Goal: Task Accomplishment & Management: Complete application form

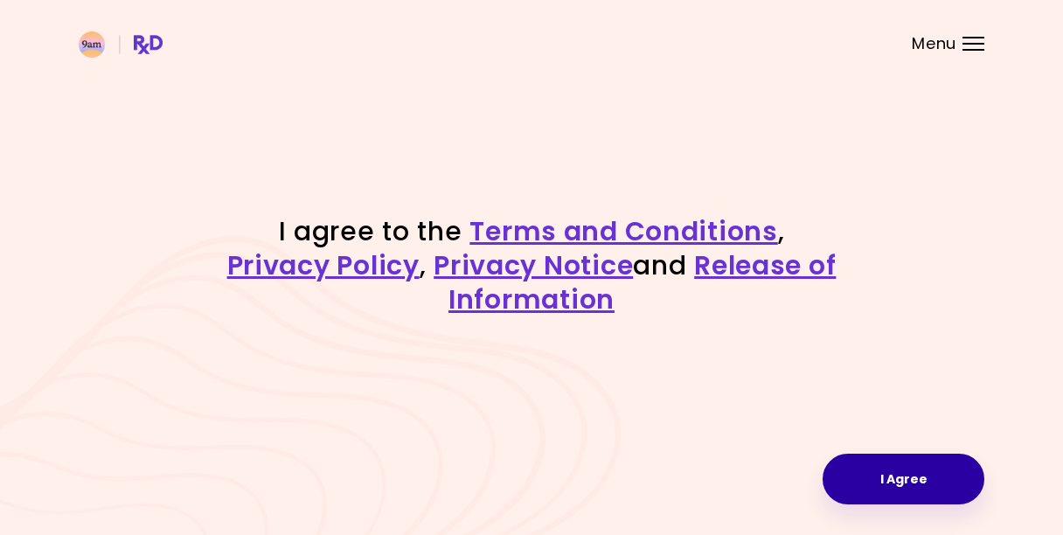
click at [920, 479] on button "I Agree" at bounding box center [904, 479] width 162 height 51
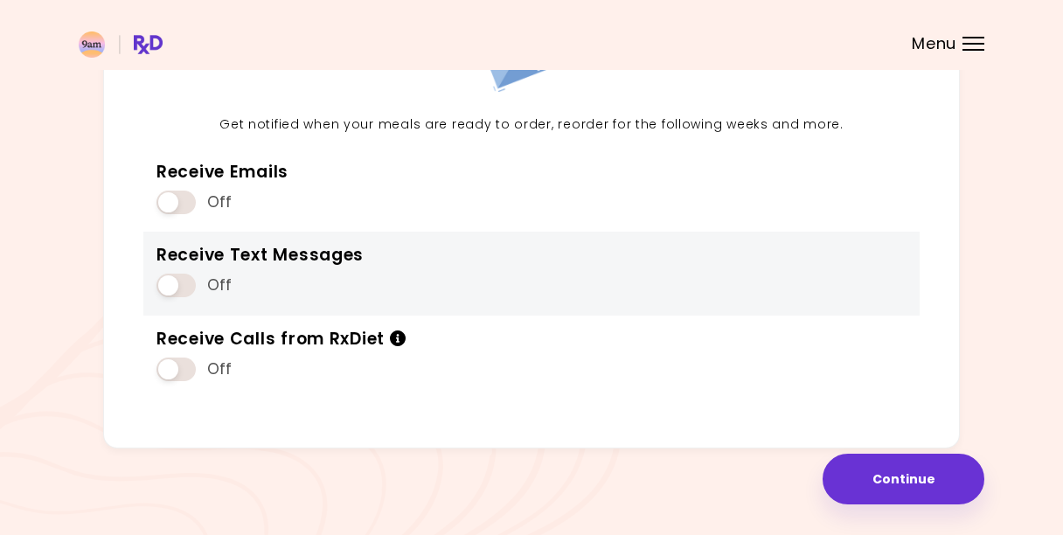
scroll to position [186, 0]
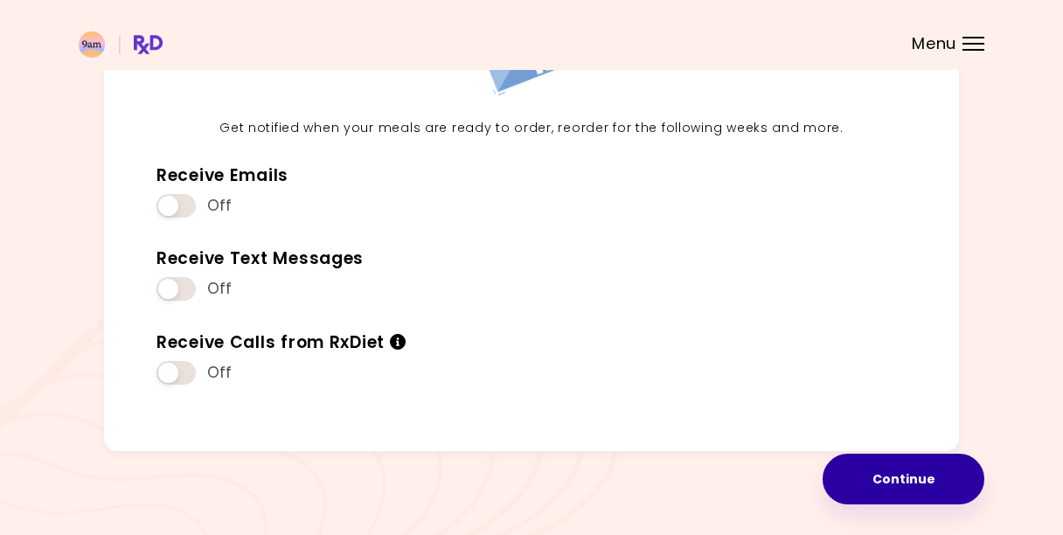
click at [945, 500] on button "Continue" at bounding box center [904, 479] width 162 height 51
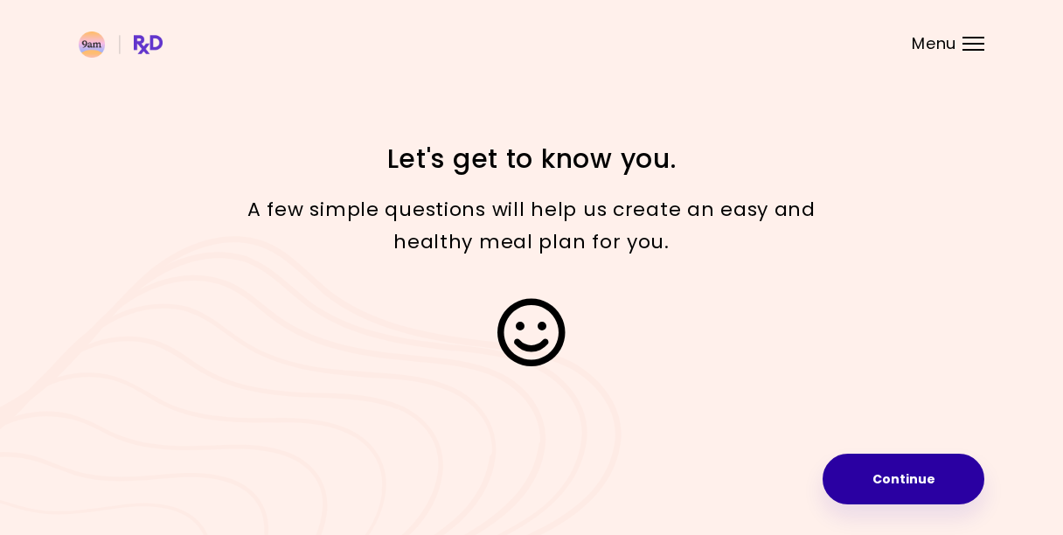
click at [947, 485] on button "Continue" at bounding box center [904, 479] width 162 height 51
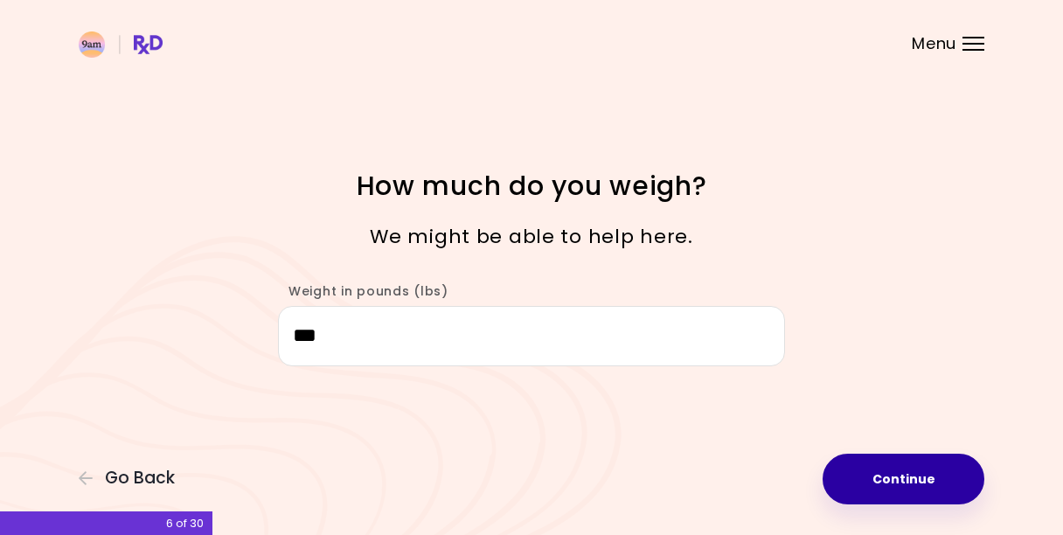
click at [923, 486] on button "Continue" at bounding box center [904, 479] width 162 height 51
select select "****"
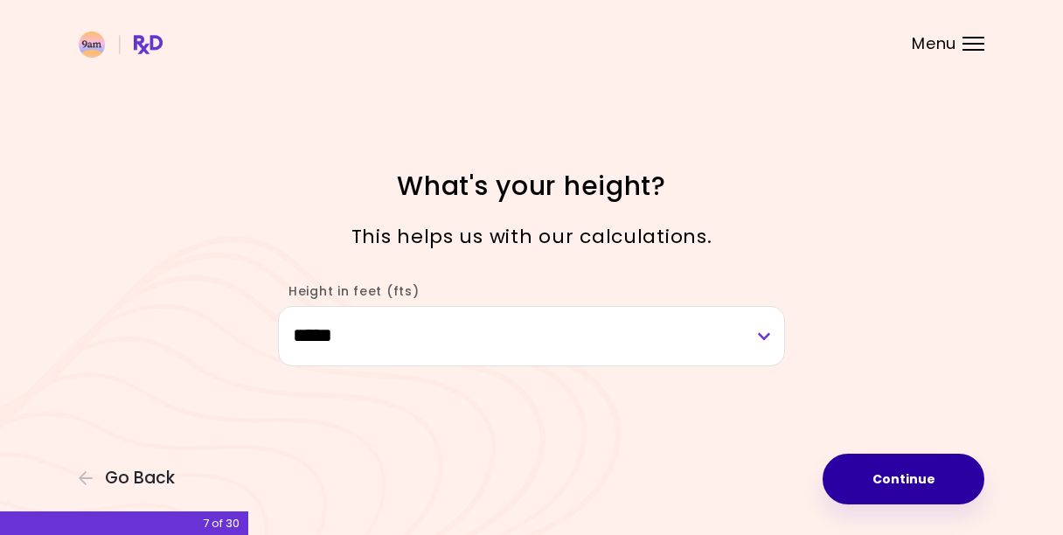
click at [895, 484] on button "Continue" at bounding box center [904, 479] width 162 height 51
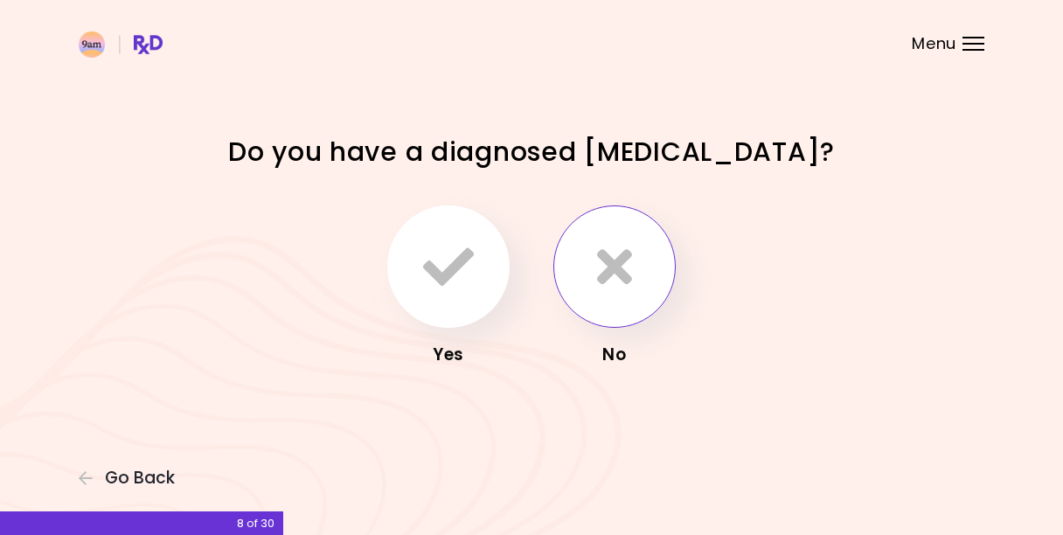
click at [609, 271] on icon "button" at bounding box center [614, 266] width 35 height 51
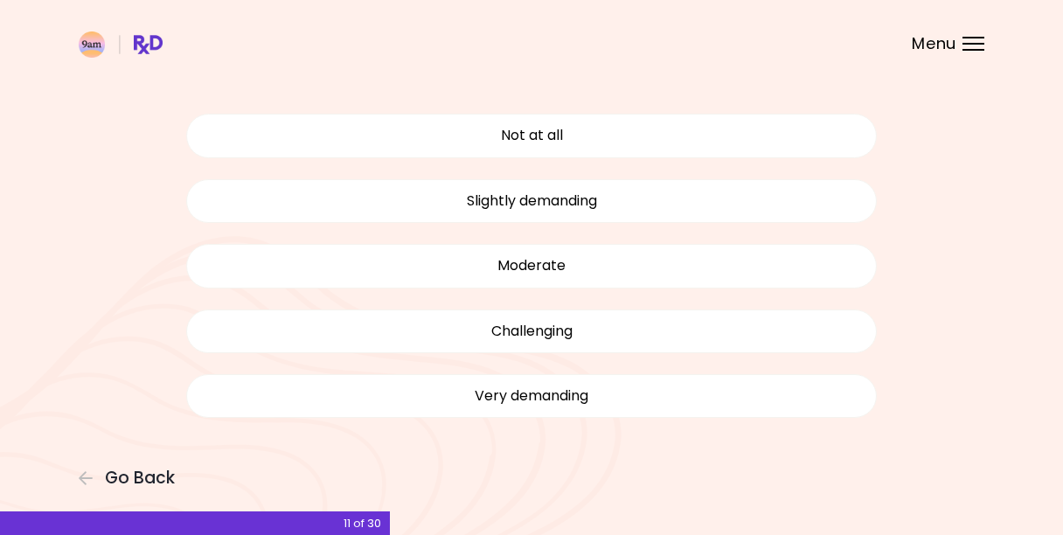
scroll to position [108, 0]
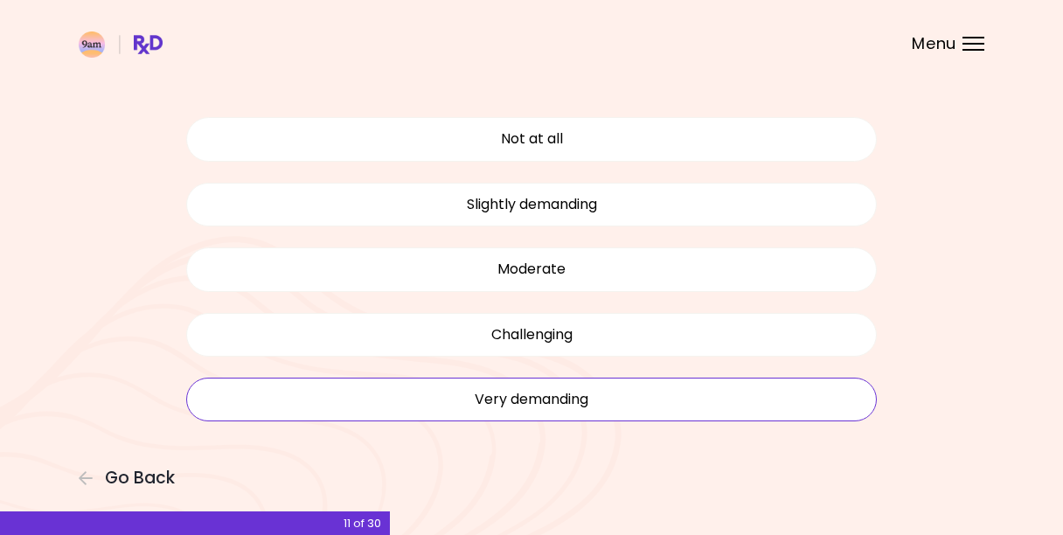
click at [577, 400] on button "Very demanding" at bounding box center [531, 400] width 691 height 44
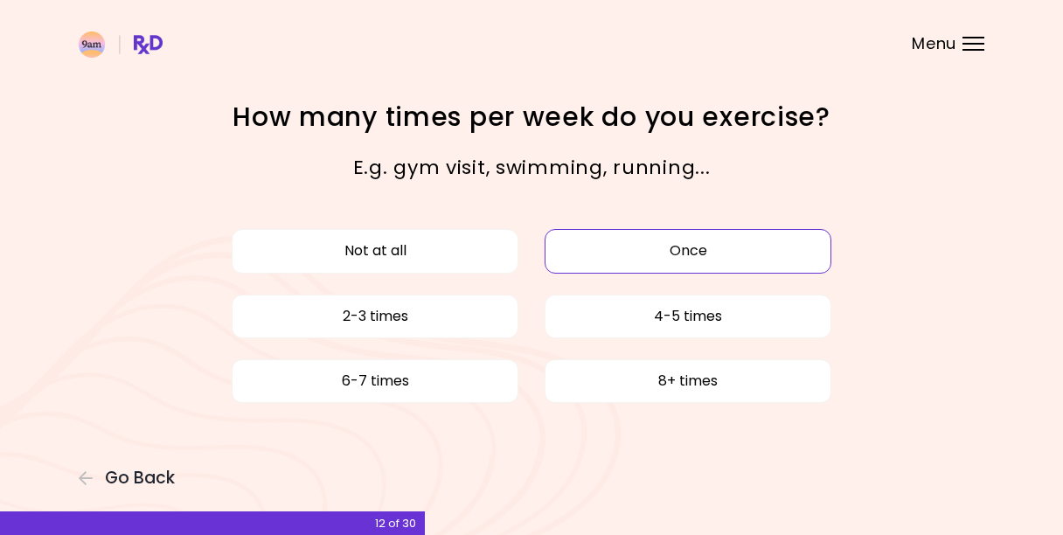
click at [688, 238] on button "Once" at bounding box center [688, 251] width 287 height 44
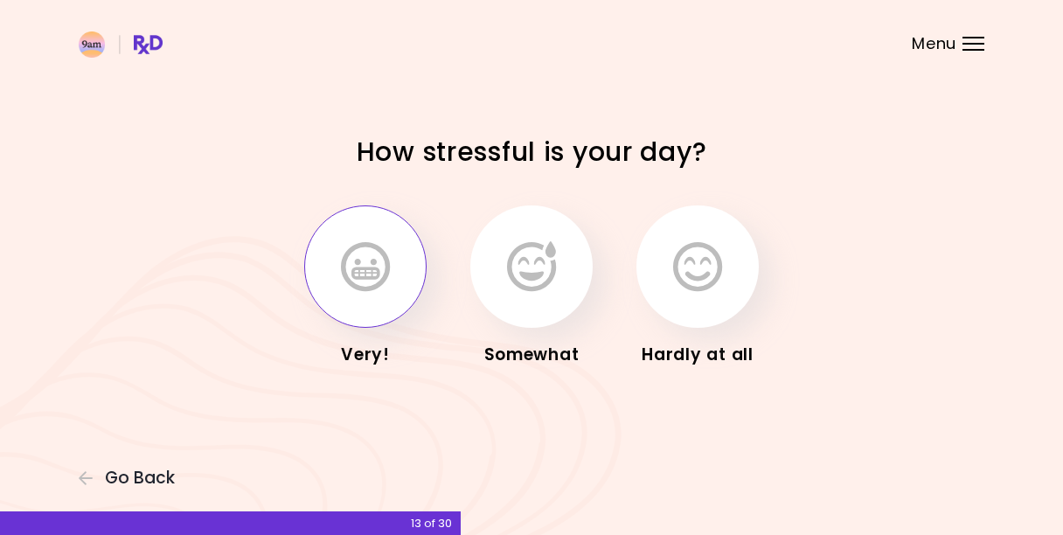
click at [352, 275] on icon "button" at bounding box center [365, 266] width 49 height 51
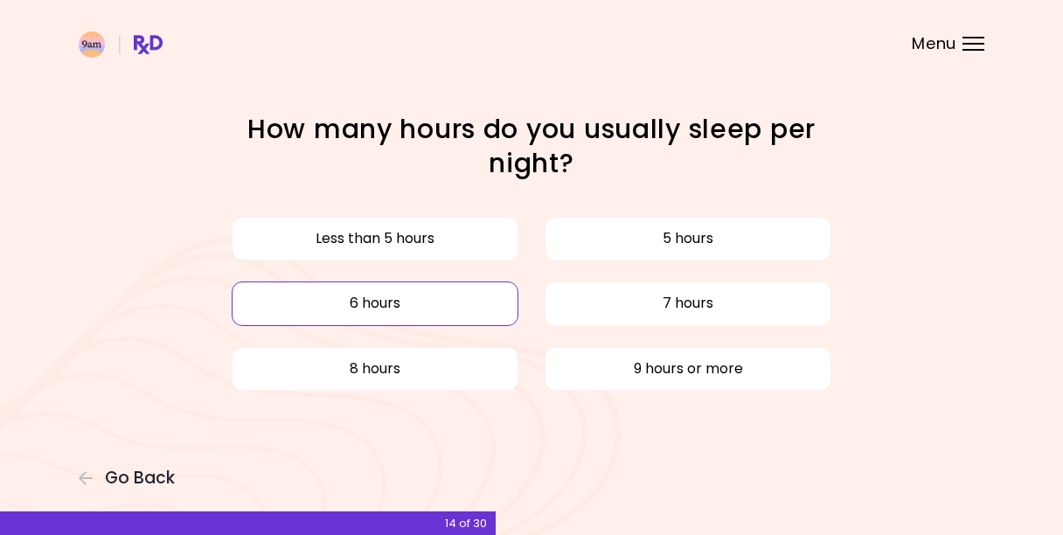
click at [428, 302] on button "6 hours" at bounding box center [375, 304] width 287 height 44
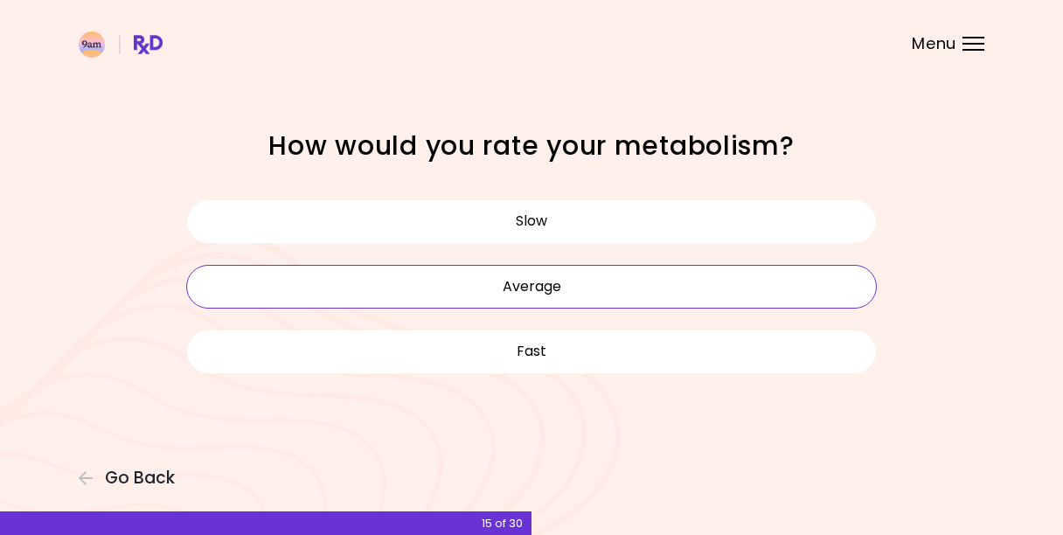
click at [713, 287] on button "Average" at bounding box center [531, 287] width 691 height 44
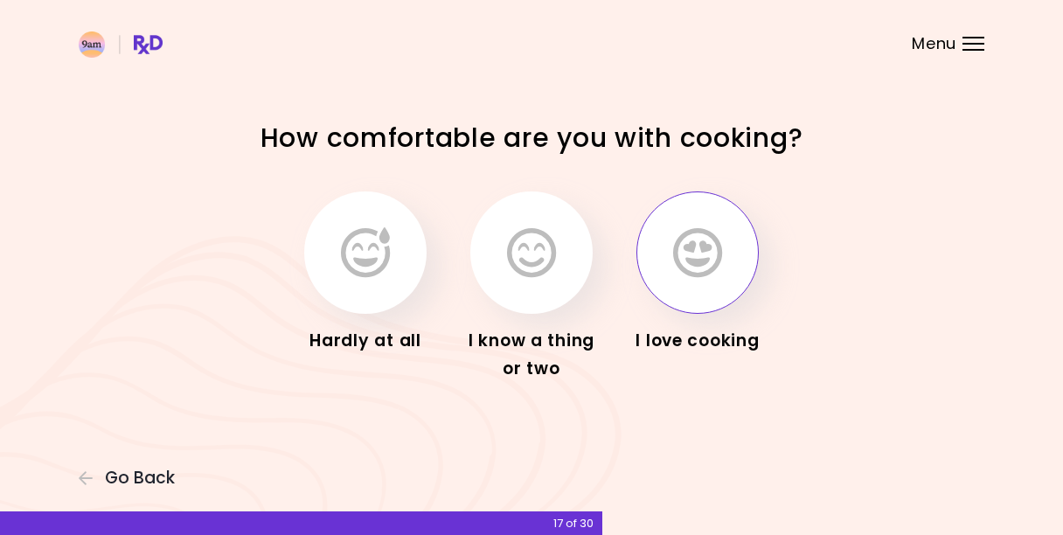
click at [705, 265] on icon "button" at bounding box center [697, 252] width 49 height 51
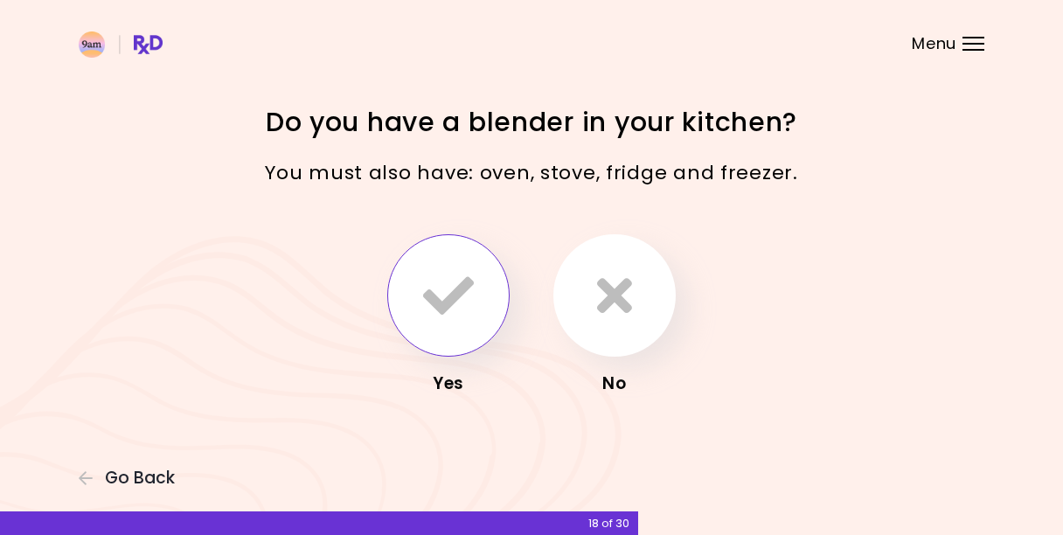
click at [449, 314] on icon "button" at bounding box center [448, 295] width 51 height 51
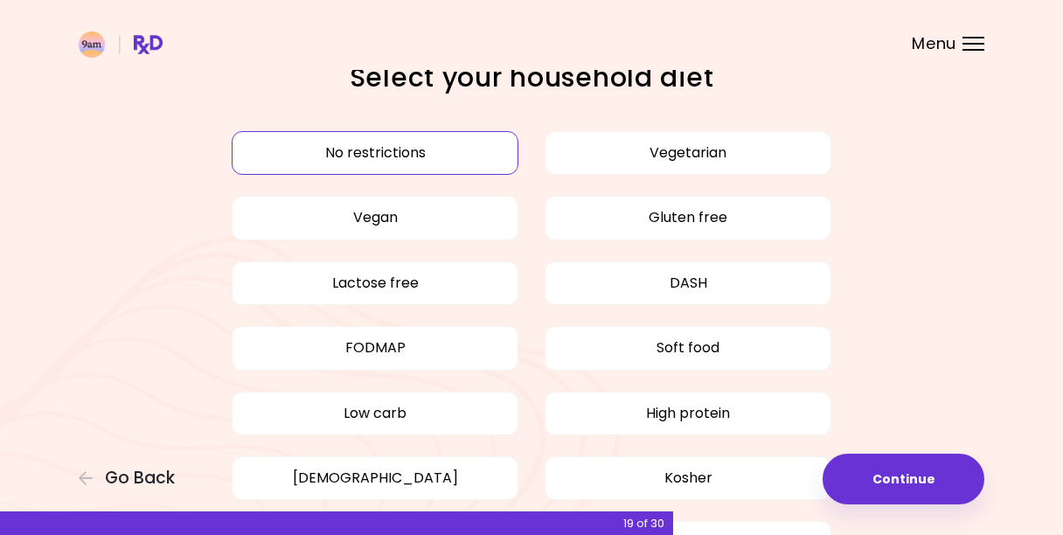
scroll to position [37, 0]
click at [692, 415] on button "High protein" at bounding box center [688, 413] width 287 height 44
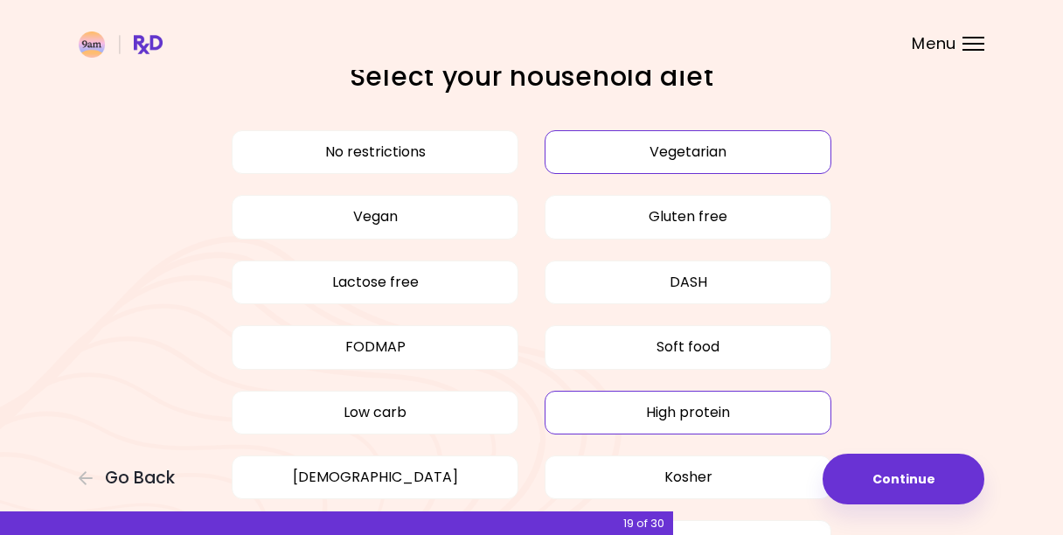
click at [734, 172] on button "Vegetarian" at bounding box center [688, 152] width 287 height 44
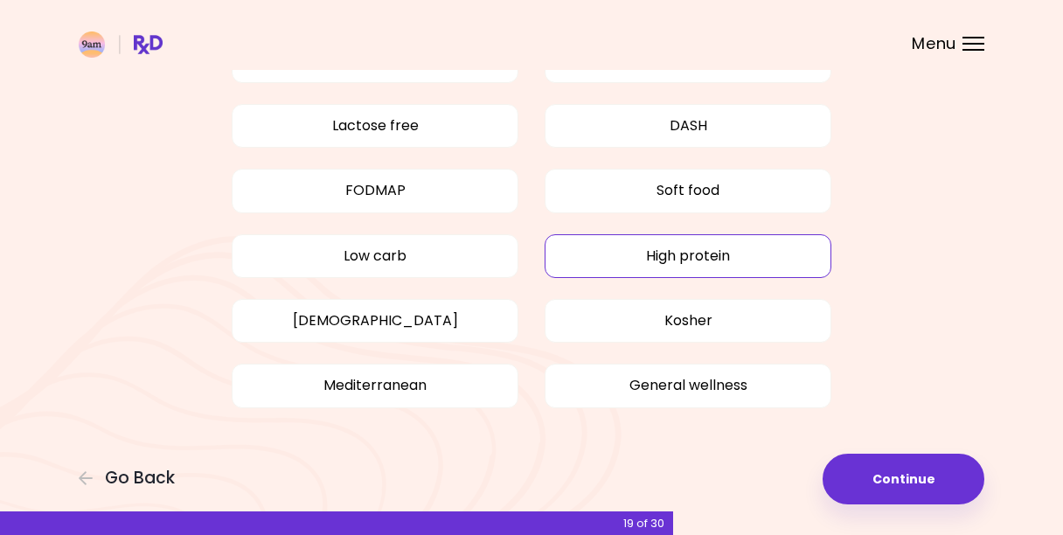
scroll to position [192, 0]
click at [762, 390] on button "General wellness" at bounding box center [688, 387] width 287 height 44
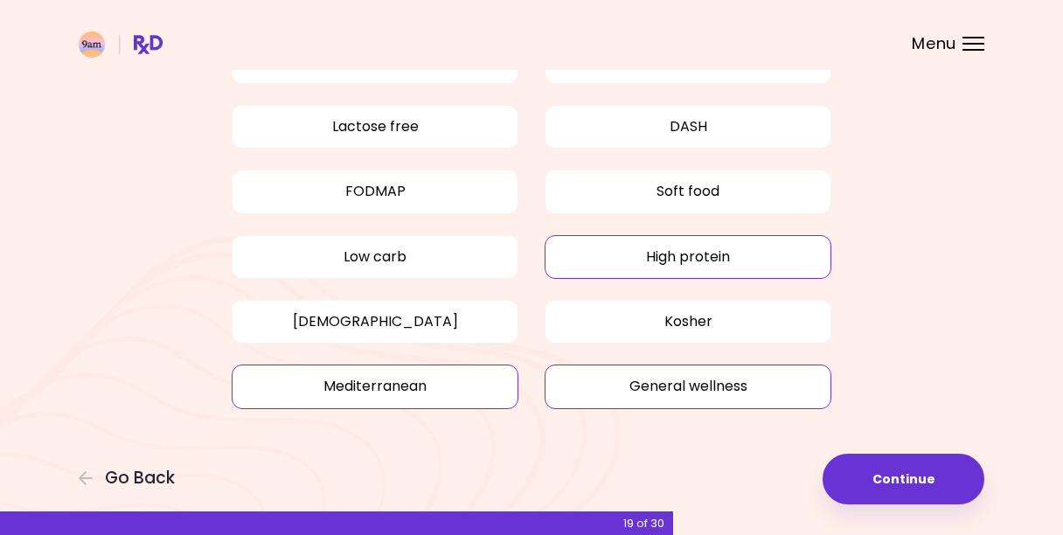
click at [426, 393] on button "Mediterranean" at bounding box center [375, 387] width 287 height 44
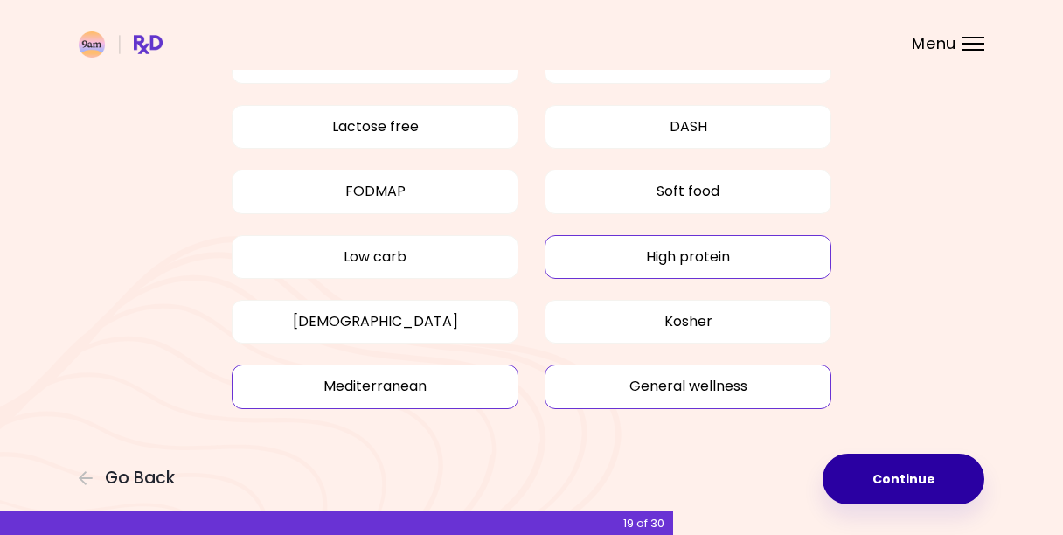
click at [931, 498] on button "Continue" at bounding box center [904, 479] width 162 height 51
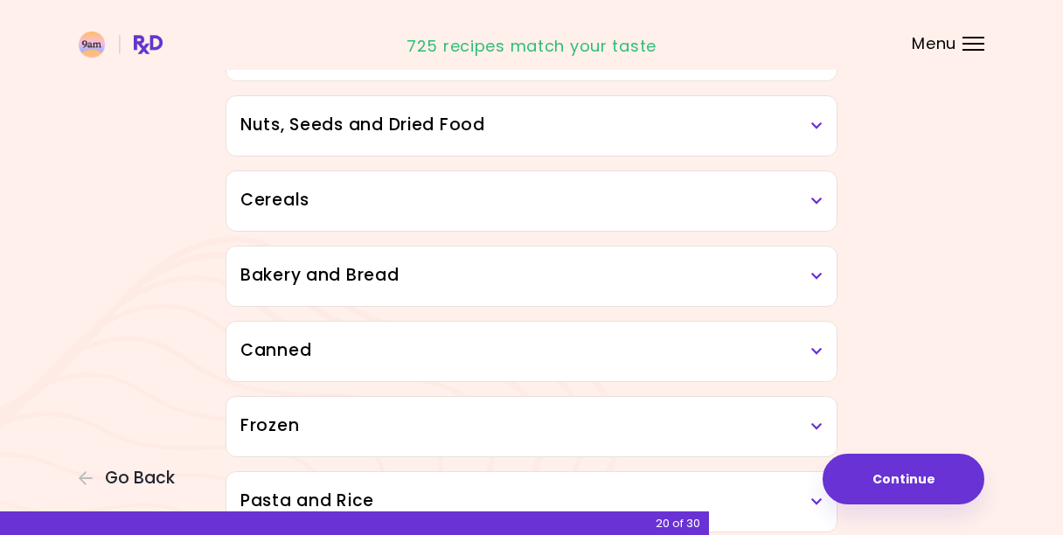
scroll to position [932, 0]
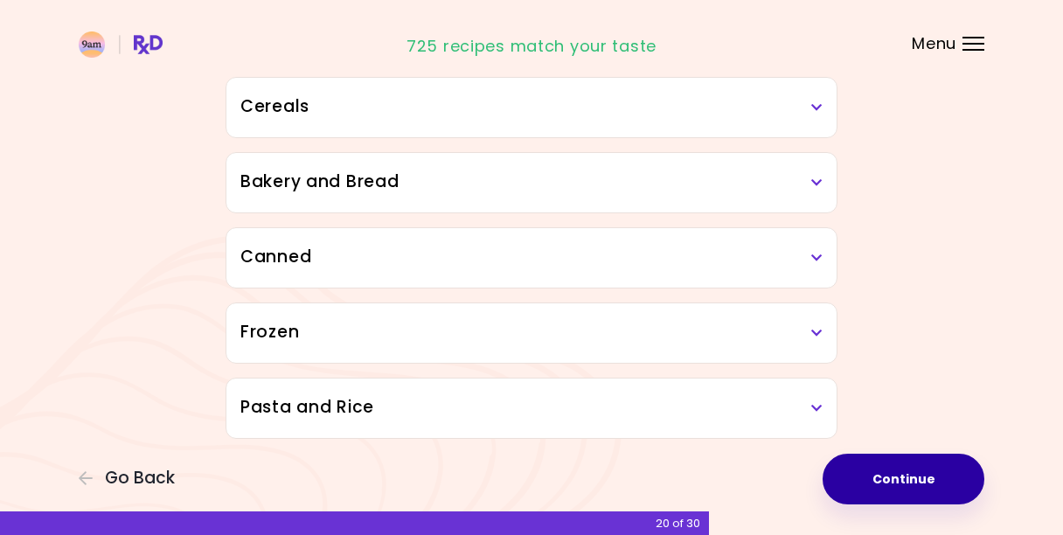
click at [923, 476] on button "Continue" at bounding box center [904, 479] width 162 height 51
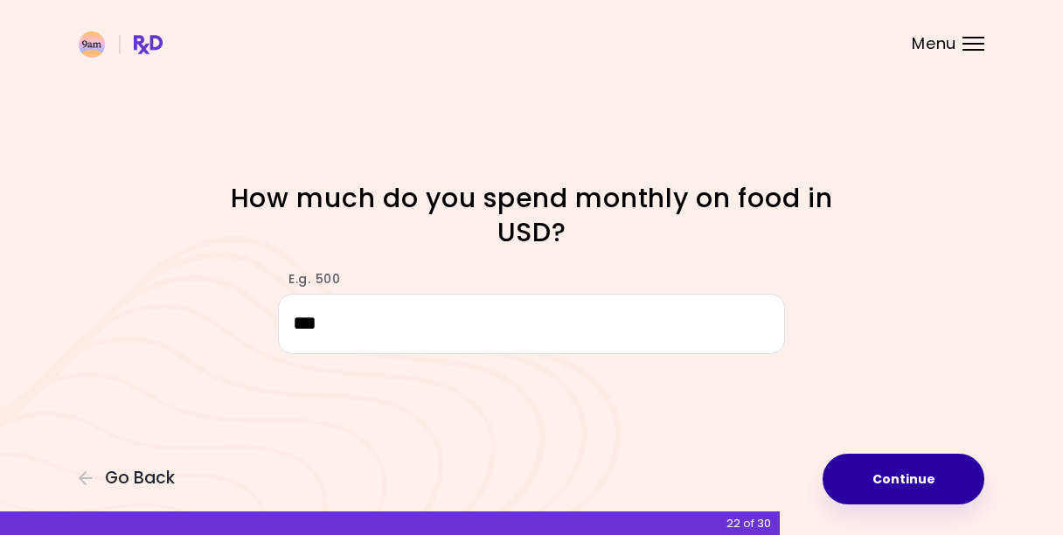
type input "***"
click at [916, 465] on button "Continue" at bounding box center [904, 479] width 162 height 51
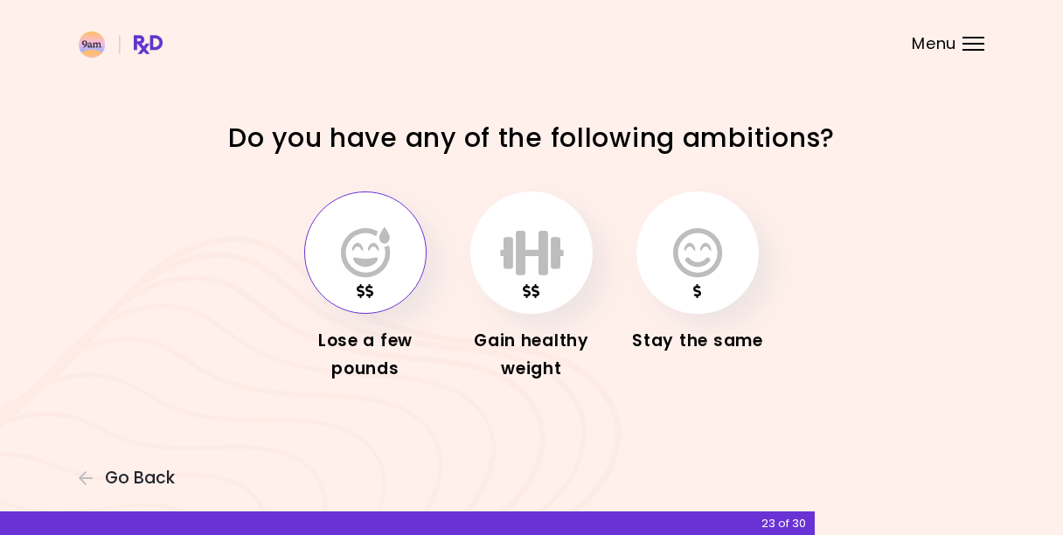
click at [363, 300] on button "button" at bounding box center [365, 252] width 122 height 122
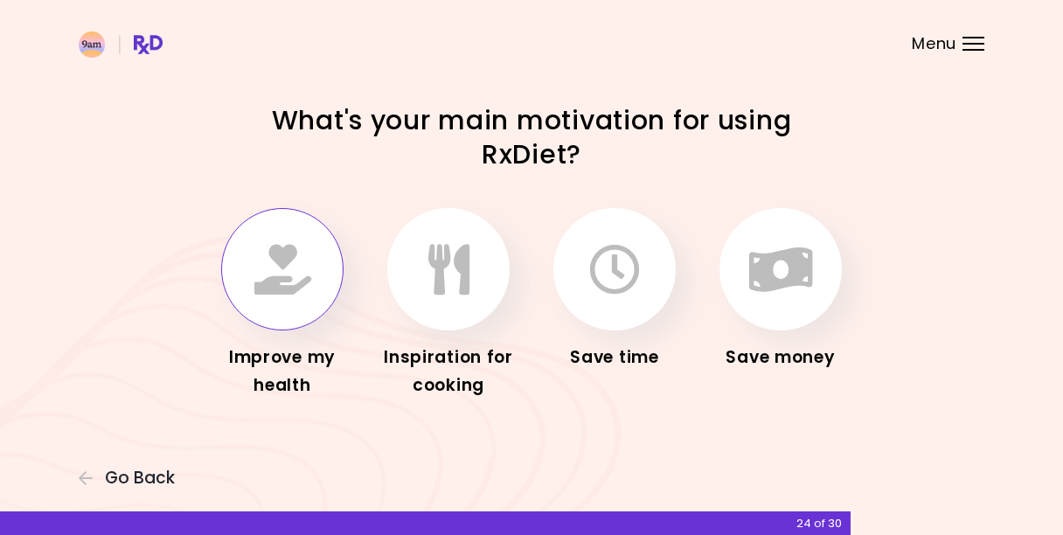
click at [254, 262] on icon "button" at bounding box center [282, 269] width 57 height 51
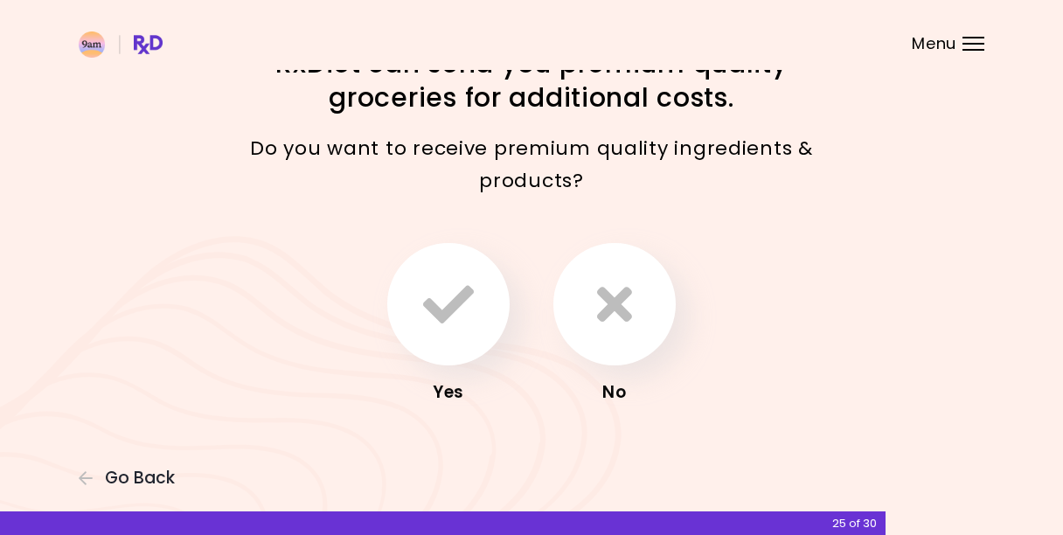
scroll to position [48, 0]
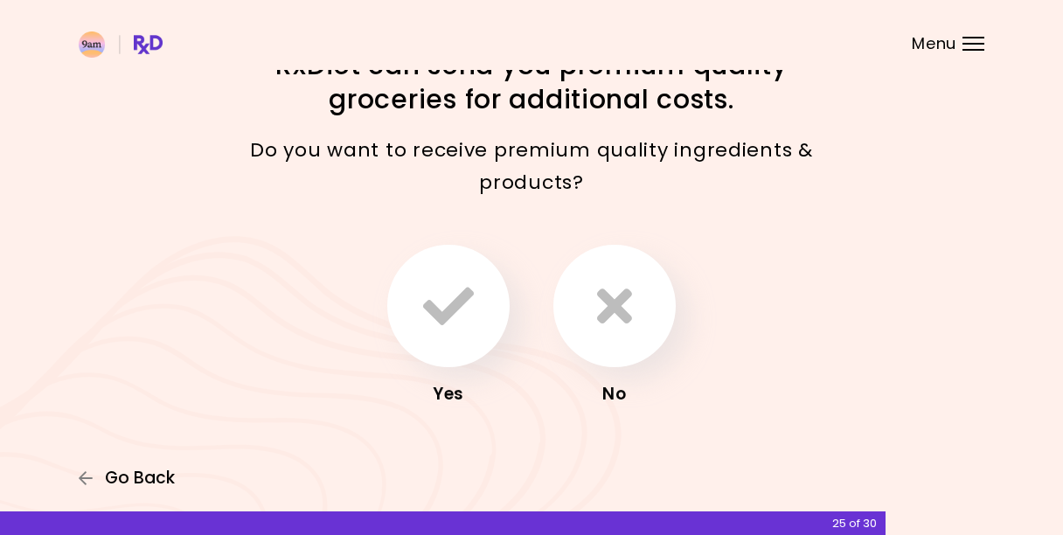
click at [136, 484] on span "Go Back" at bounding box center [140, 478] width 70 height 19
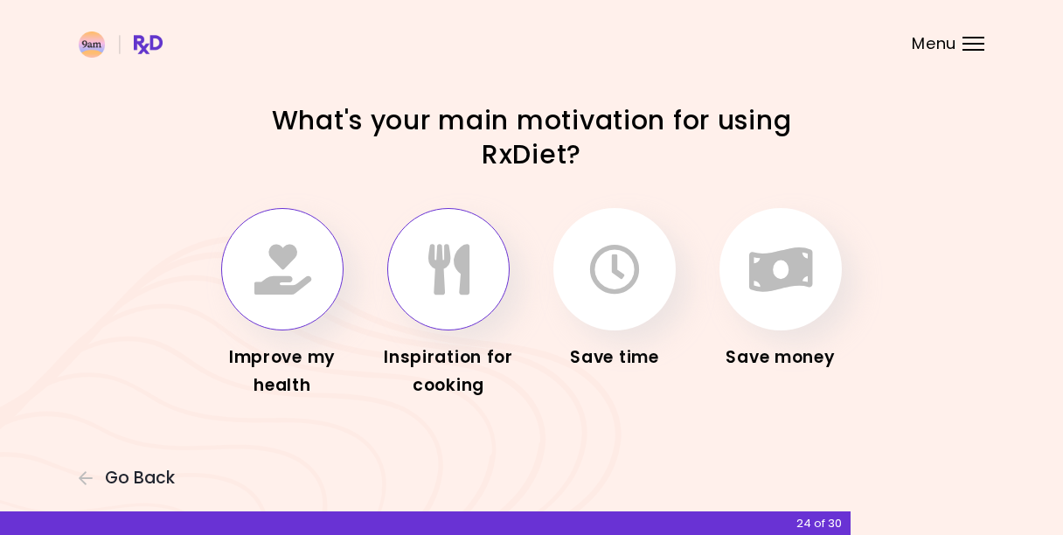
click at [451, 301] on button "button" at bounding box center [448, 269] width 122 height 122
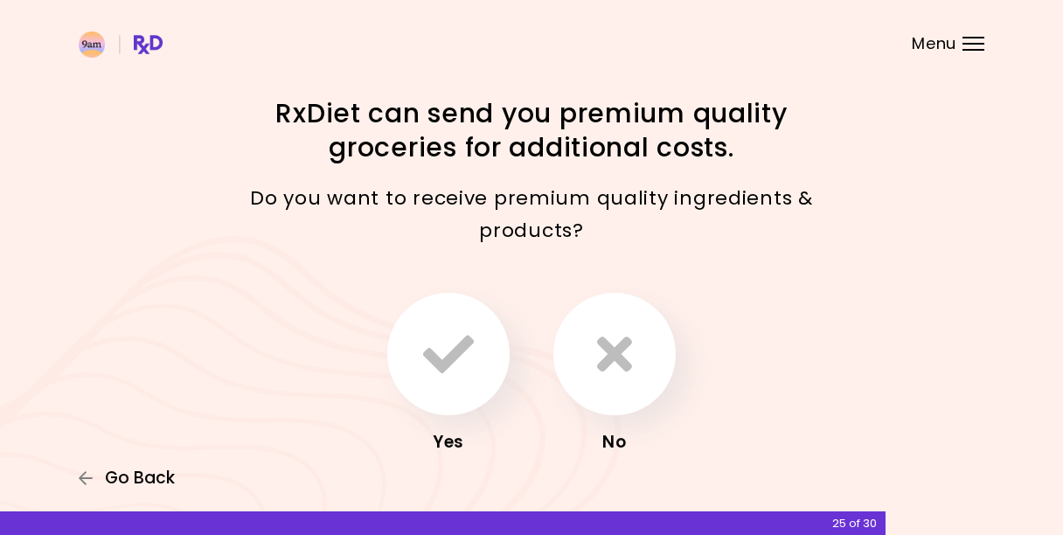
click at [140, 481] on span "Go Back" at bounding box center [140, 478] width 70 height 19
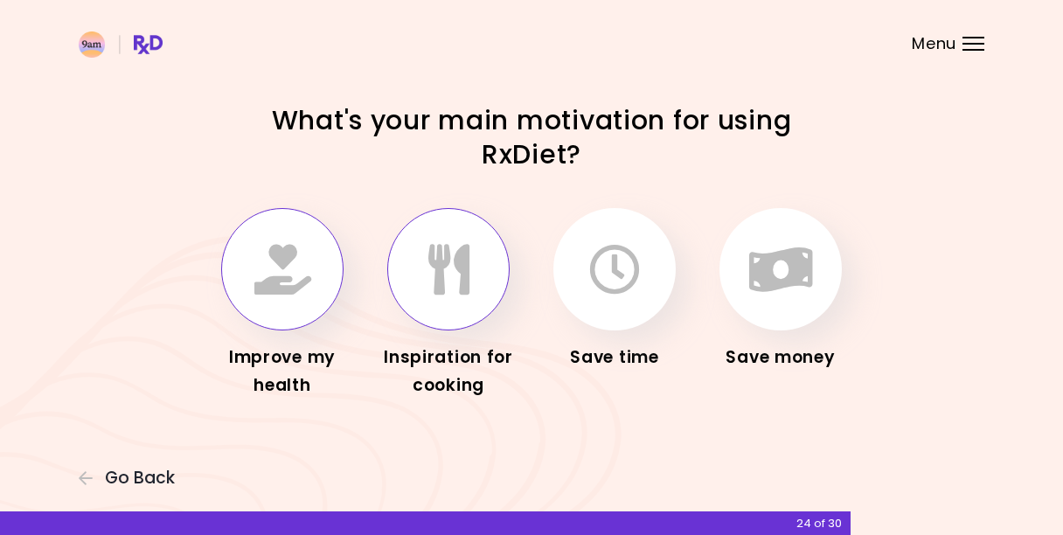
click at [313, 296] on button "button" at bounding box center [282, 269] width 122 height 122
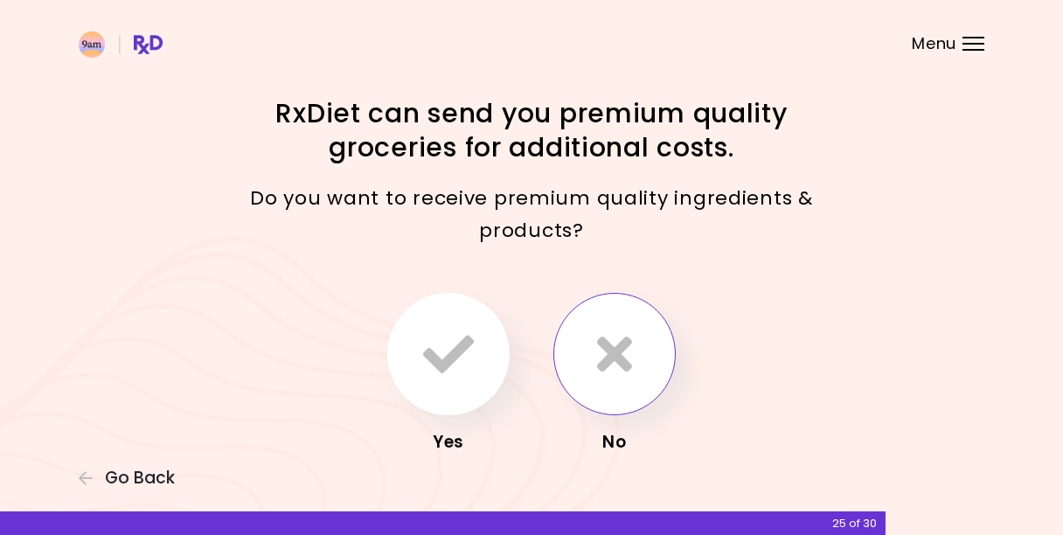
click at [625, 351] on icon "button" at bounding box center [614, 354] width 35 height 51
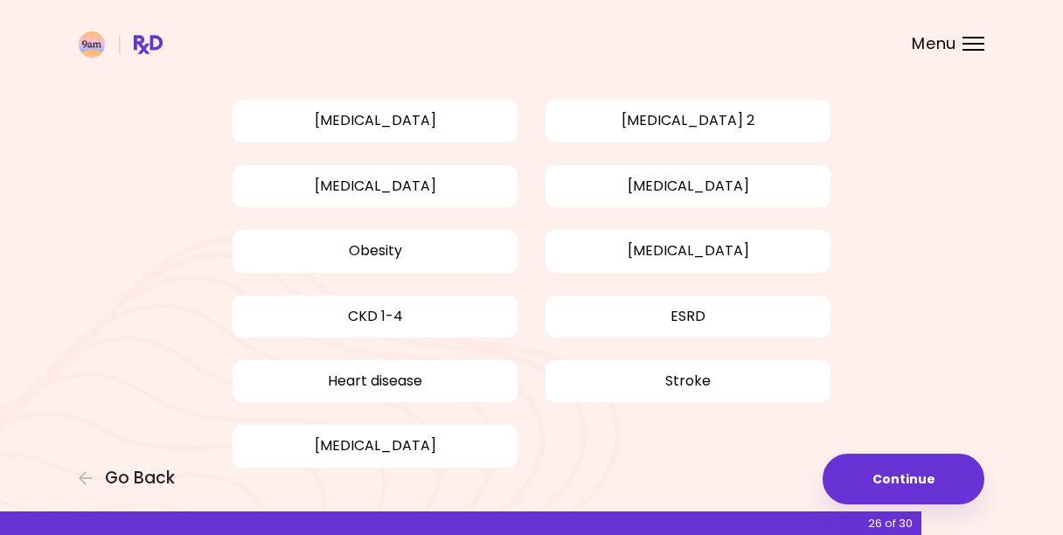
scroll to position [129, 0]
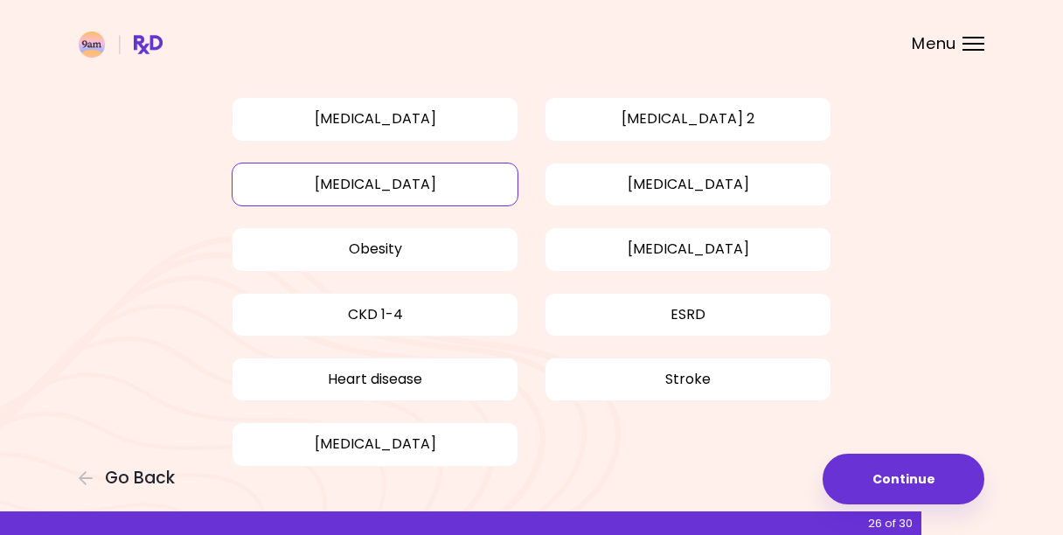
click at [402, 195] on button "[MEDICAL_DATA]" at bounding box center [375, 185] width 287 height 44
click at [405, 254] on button "Obesity" at bounding box center [375, 249] width 287 height 44
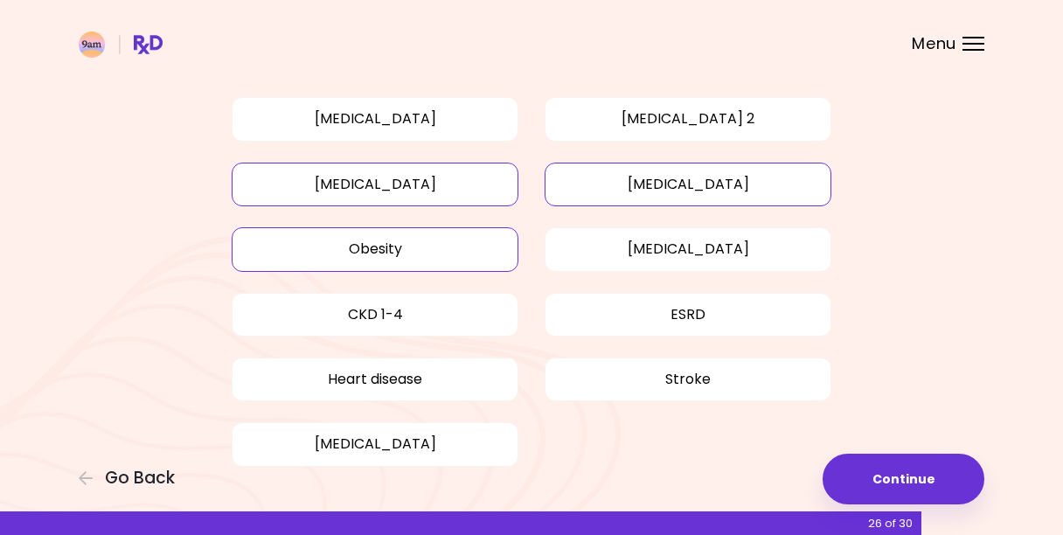
click at [738, 191] on button "[MEDICAL_DATA]" at bounding box center [688, 185] width 287 height 44
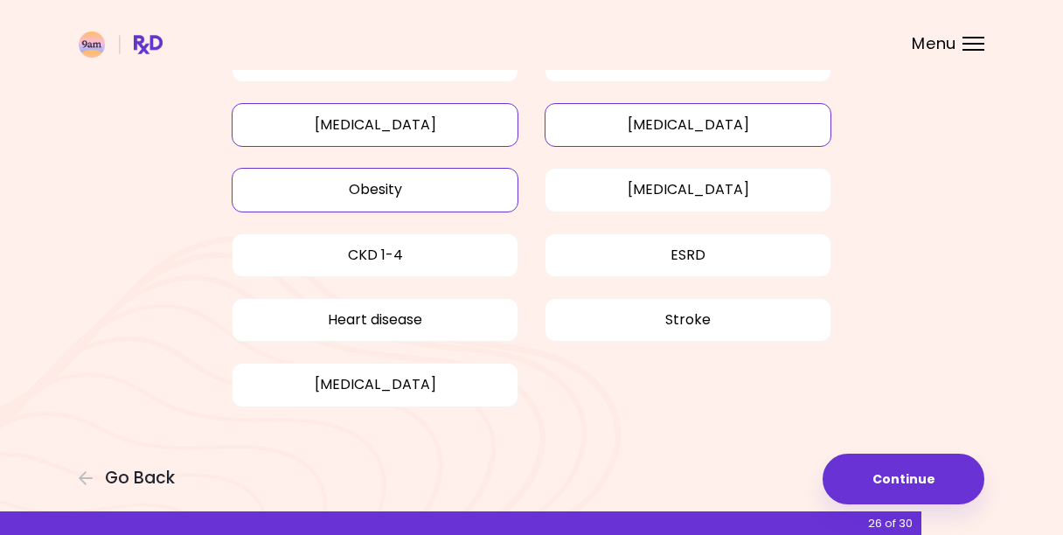
scroll to position [186, 0]
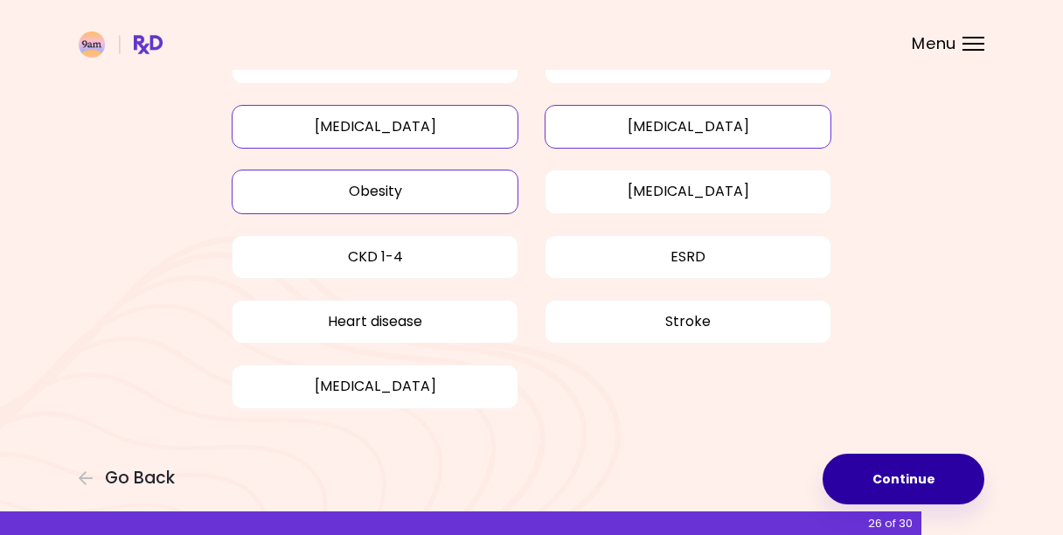
click at [903, 480] on button "Continue" at bounding box center [904, 479] width 162 height 51
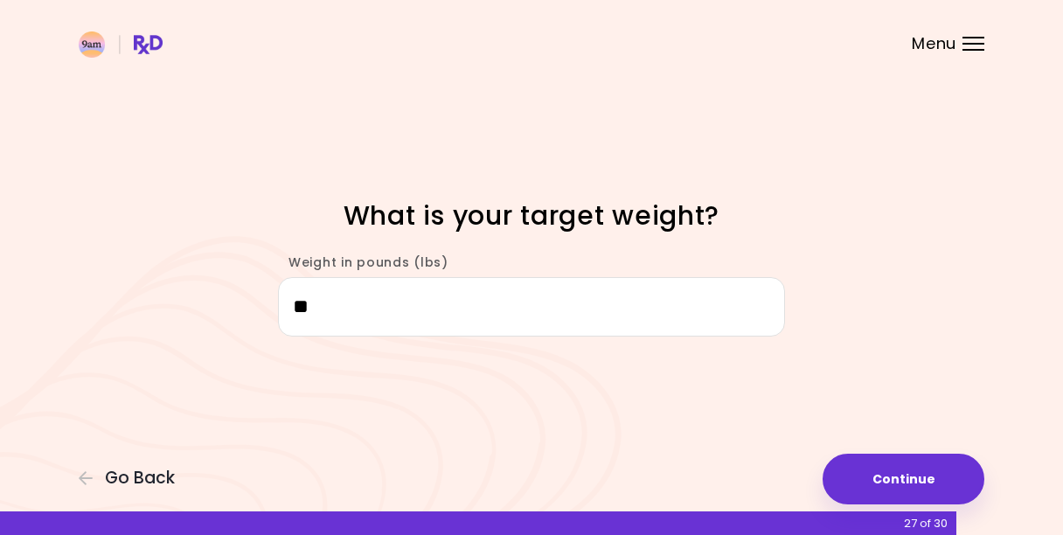
type input "*"
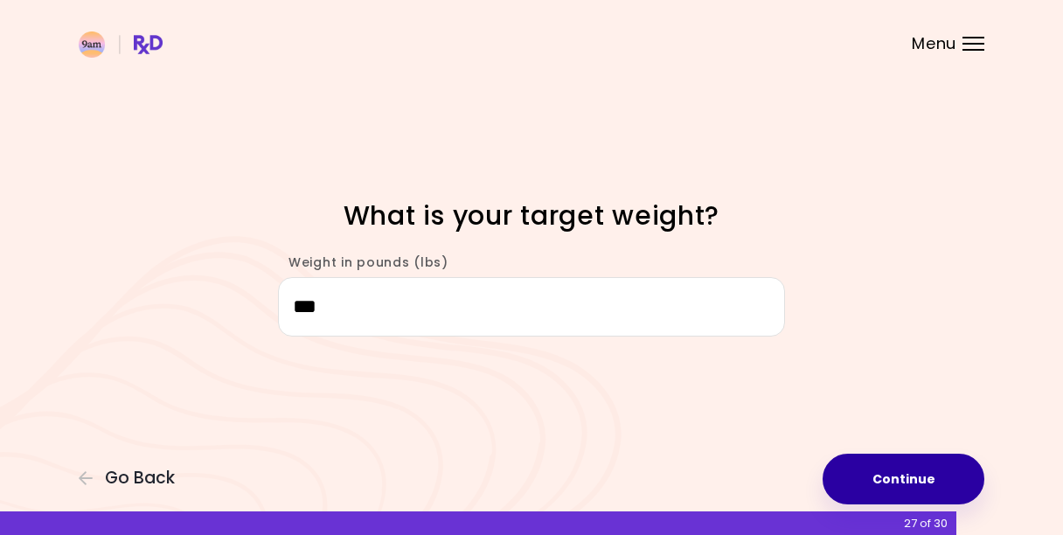
type input "***"
click at [932, 476] on button "Continue" at bounding box center [904, 479] width 162 height 51
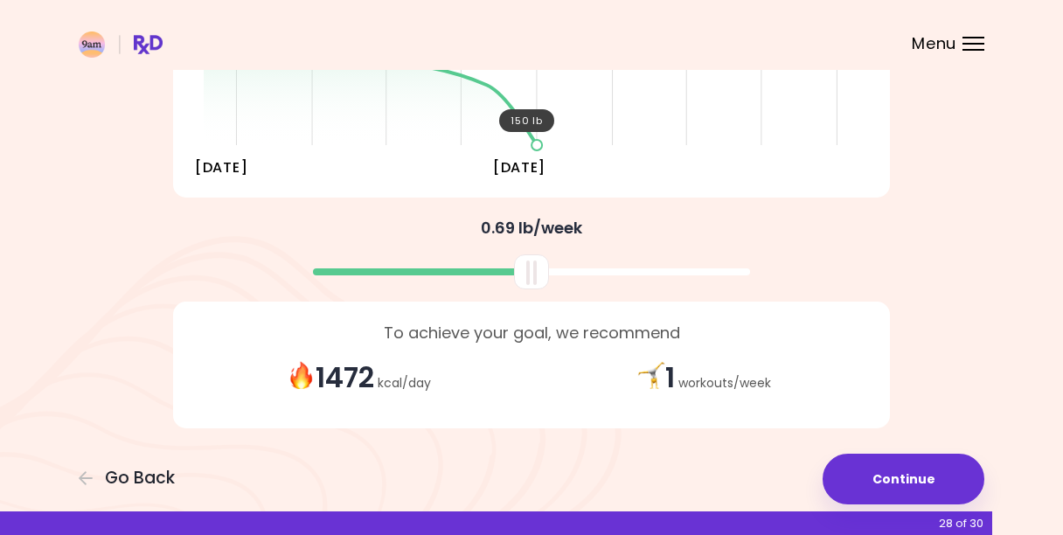
scroll to position [366, 0]
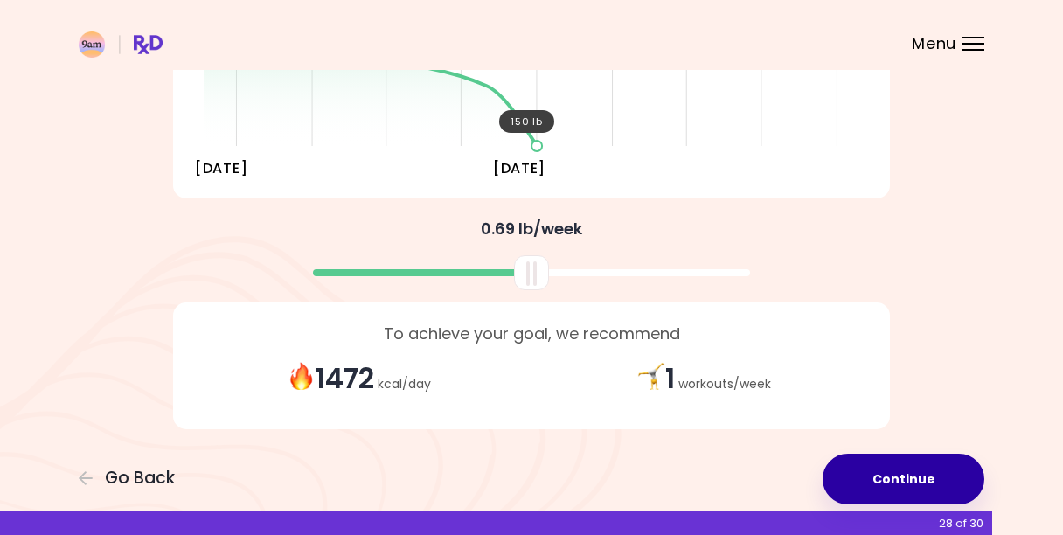
click at [892, 475] on button "Continue" at bounding box center [904, 479] width 162 height 51
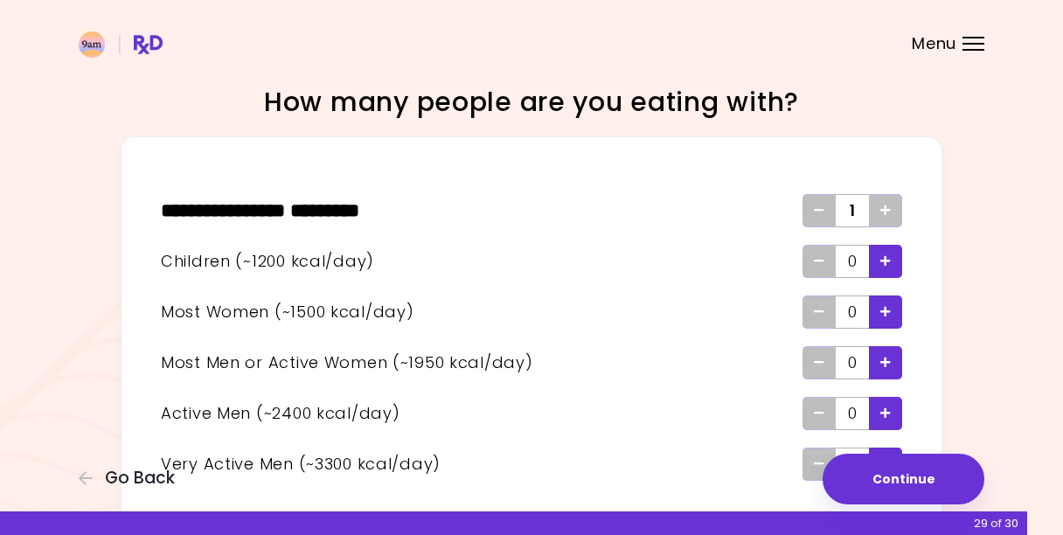
scroll to position [4, 0]
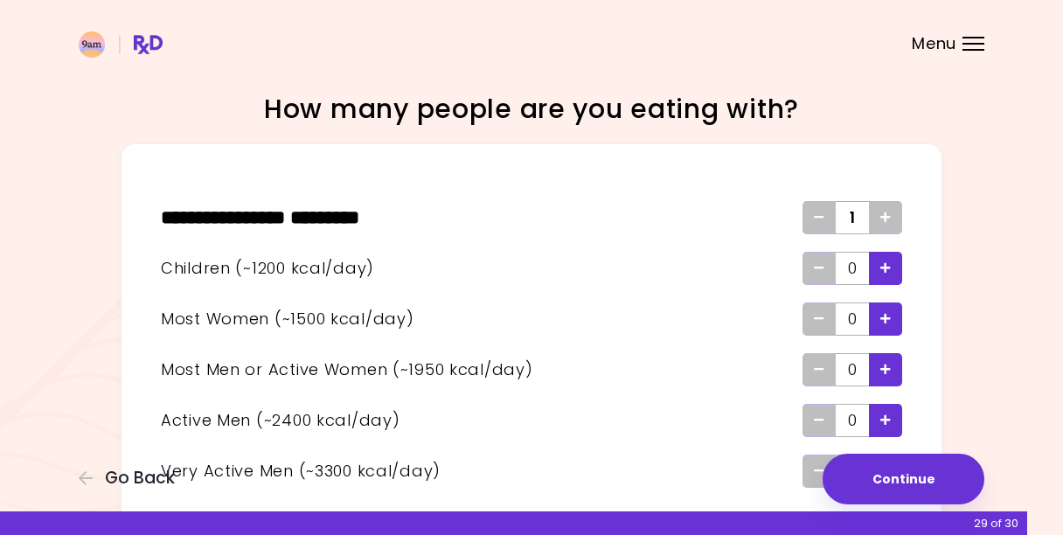
click at [887, 211] on span "Add" at bounding box center [886, 218] width 10 height 28
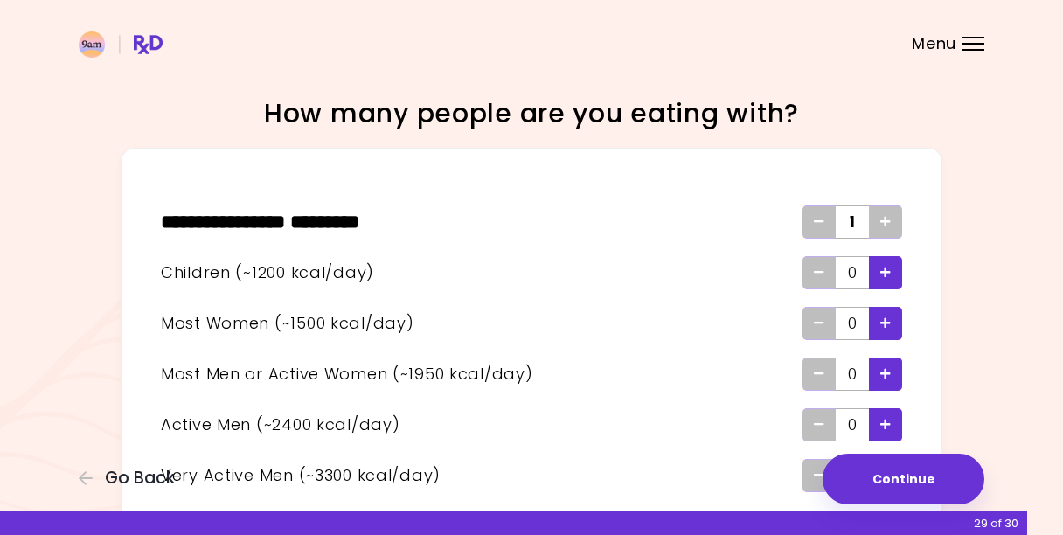
scroll to position [0, 0]
click at [939, 160] on div "** * ****** * **** ******** * 1 Children (~1200 kcal/day) 0 Most Women (~1500 k…" at bounding box center [532, 349] width 822 height 402
click at [885, 223] on icon "Add" at bounding box center [886, 221] width 10 height 11
click at [854, 225] on span "1" at bounding box center [853, 222] width 6 height 28
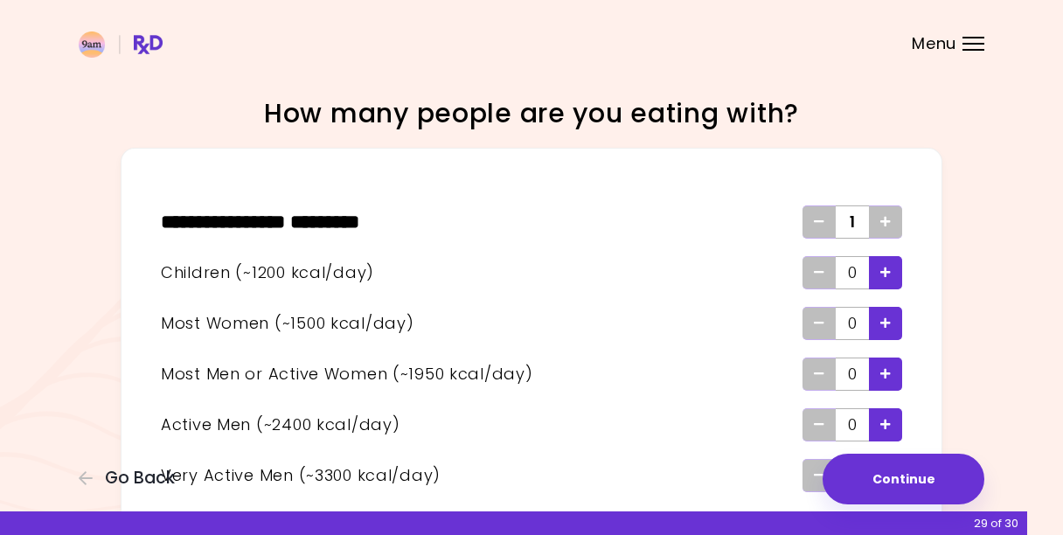
click at [846, 224] on div "1" at bounding box center [852, 221] width 33 height 33
click at [963, 224] on div "Focusable invisible element How many people are you eating with? ** * ****** * …" at bounding box center [531, 323] width 1063 height 646
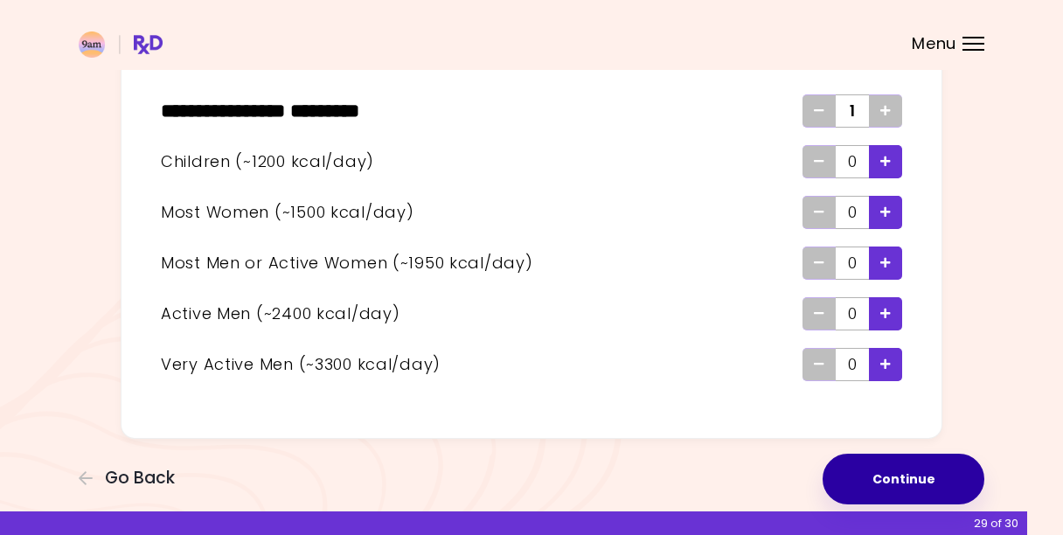
scroll to position [111, 0]
click at [894, 480] on button "Continue" at bounding box center [904, 479] width 162 height 51
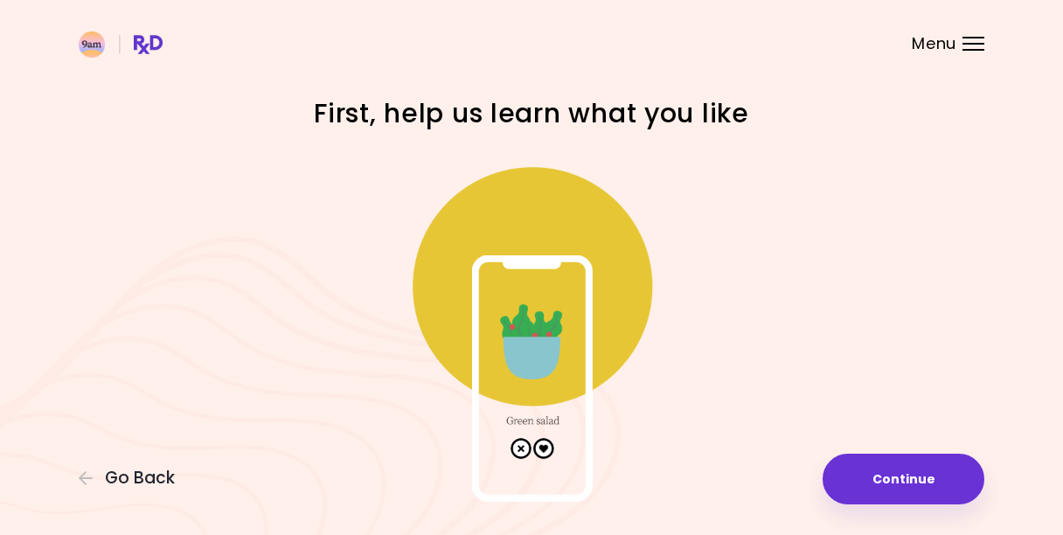
scroll to position [1, 0]
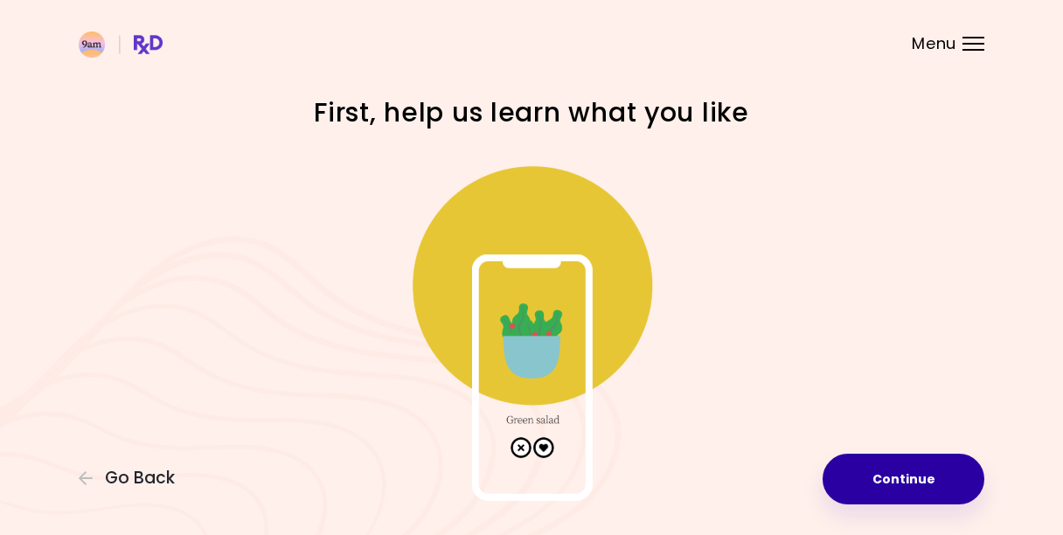
click at [933, 467] on button "Continue" at bounding box center [904, 479] width 162 height 51
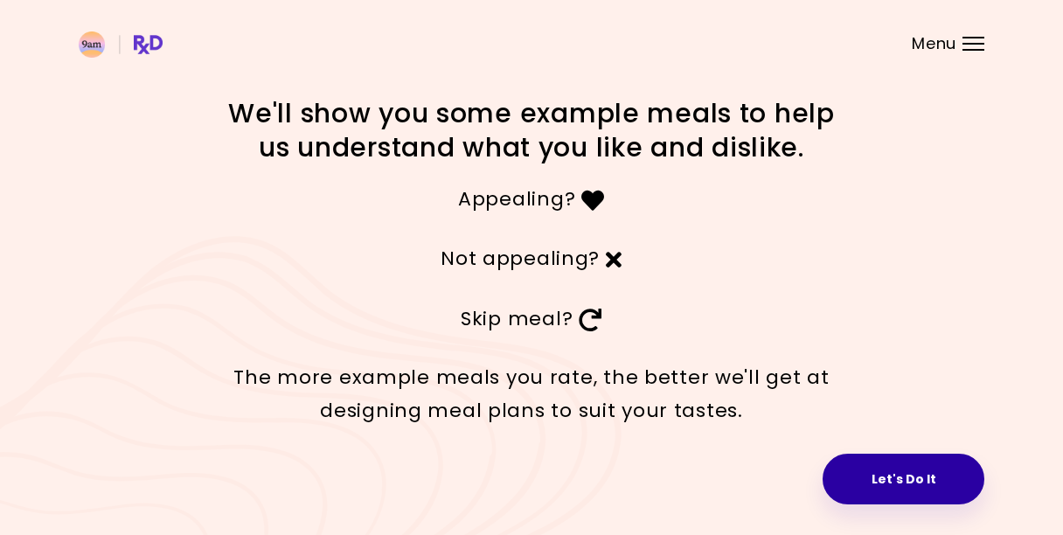
click at [924, 482] on button "Let's Do It" at bounding box center [904, 479] width 162 height 51
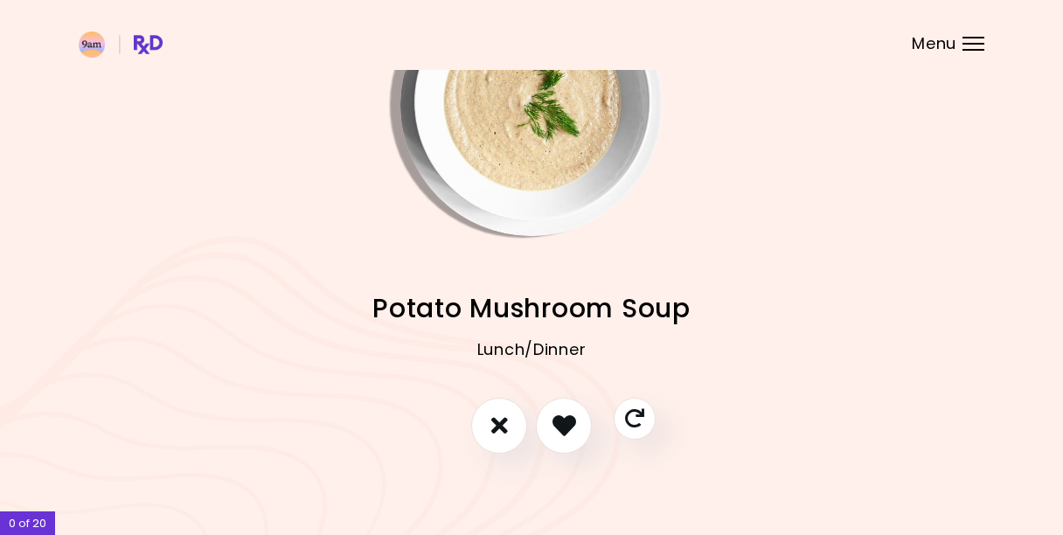
scroll to position [104, 0]
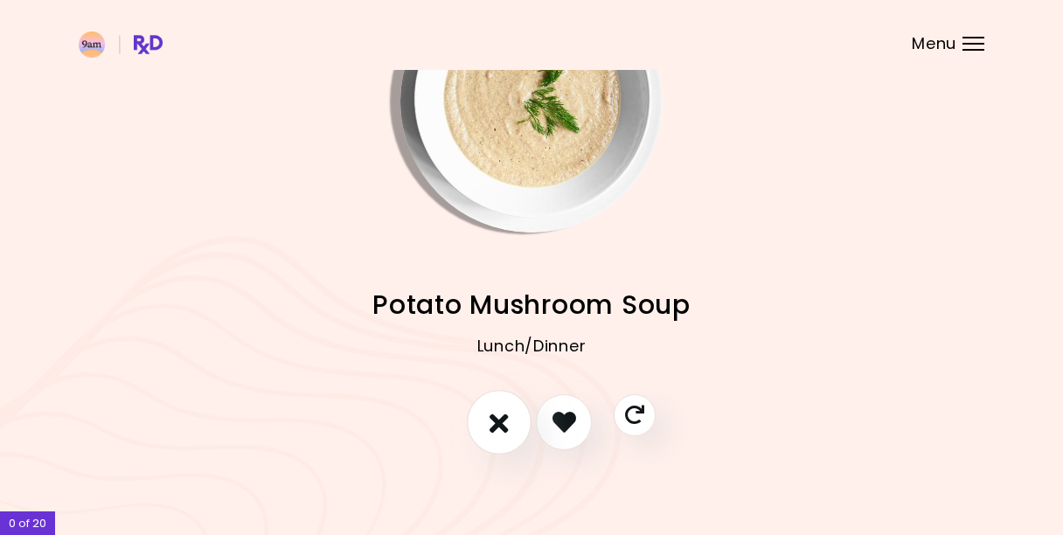
click at [499, 431] on icon "I don't like this recipe" at bounding box center [499, 421] width 19 height 27
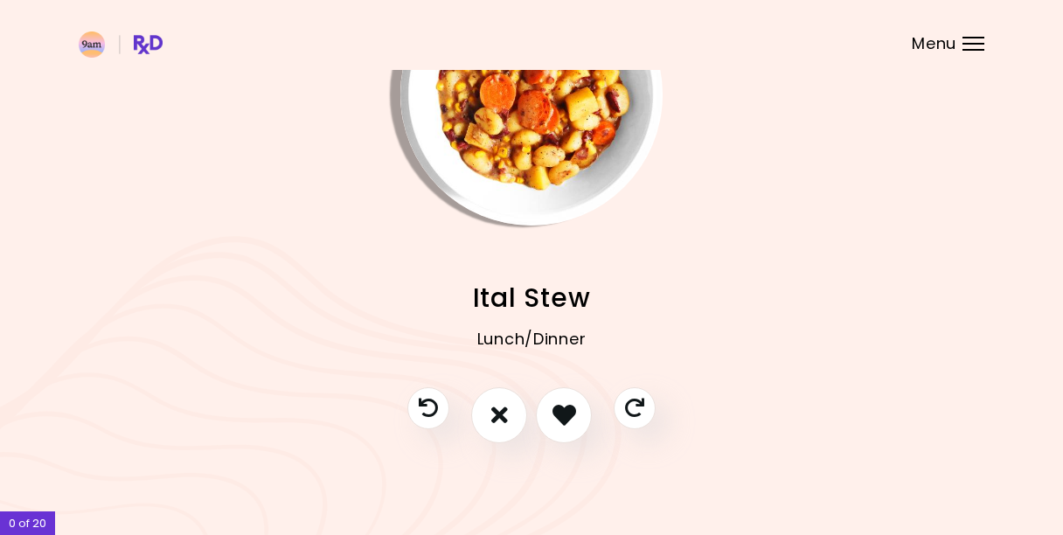
scroll to position [110, 0]
click at [552, 410] on icon "I like this recipe" at bounding box center [563, 415] width 27 height 27
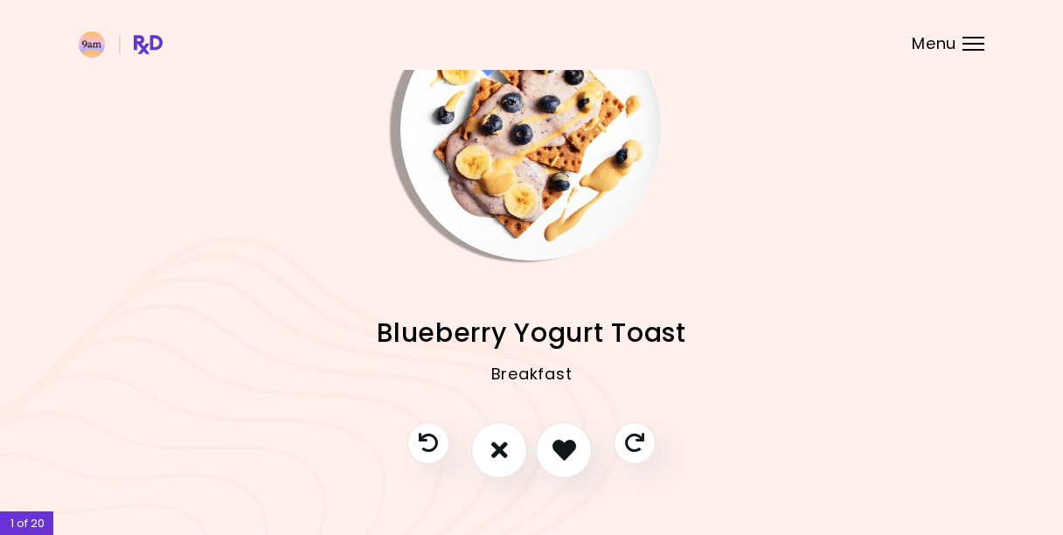
scroll to position [75, 0]
click at [569, 443] on icon "I like this recipe" at bounding box center [563, 450] width 27 height 27
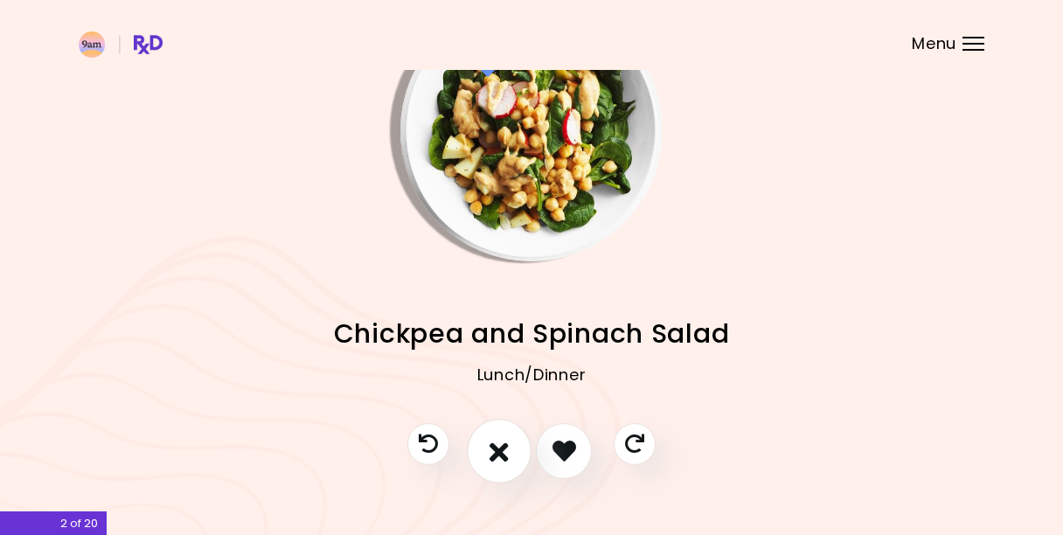
click at [494, 452] on icon "I don't like this recipe" at bounding box center [499, 450] width 19 height 27
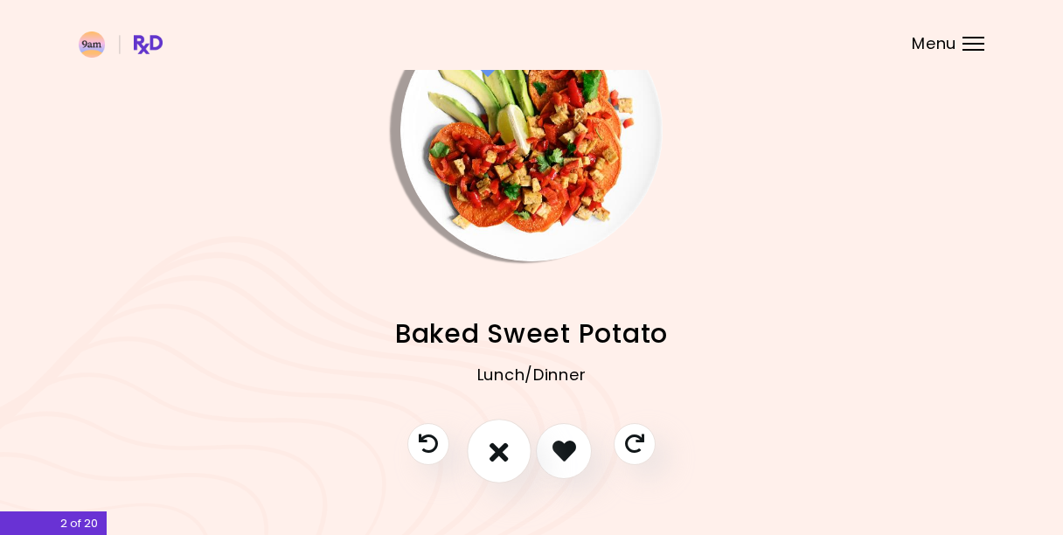
click at [491, 456] on icon "I don't like this recipe" at bounding box center [499, 450] width 19 height 27
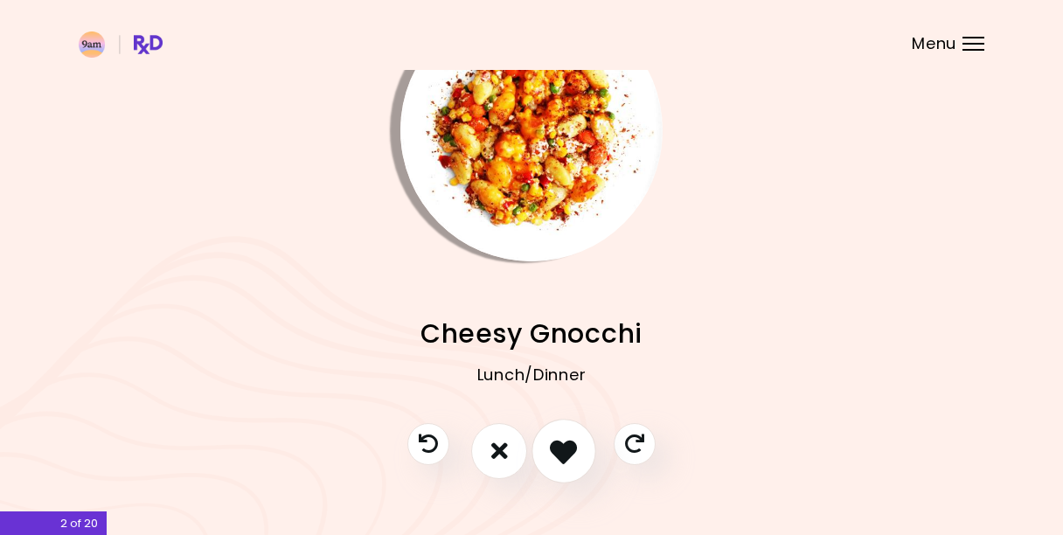
click at [560, 441] on icon "I like this recipe" at bounding box center [563, 450] width 27 height 27
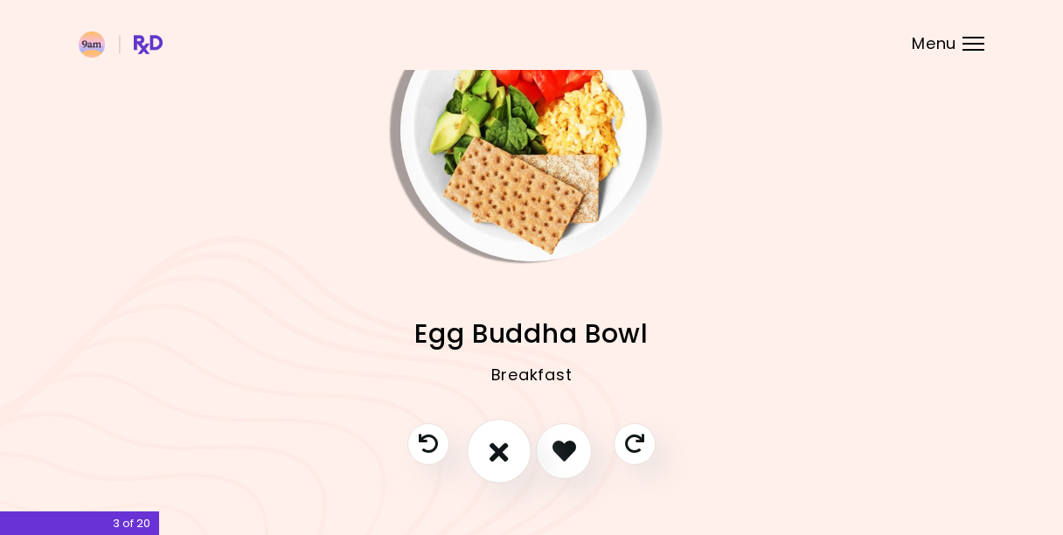
click at [509, 455] on icon "I don't like this recipe" at bounding box center [499, 450] width 19 height 27
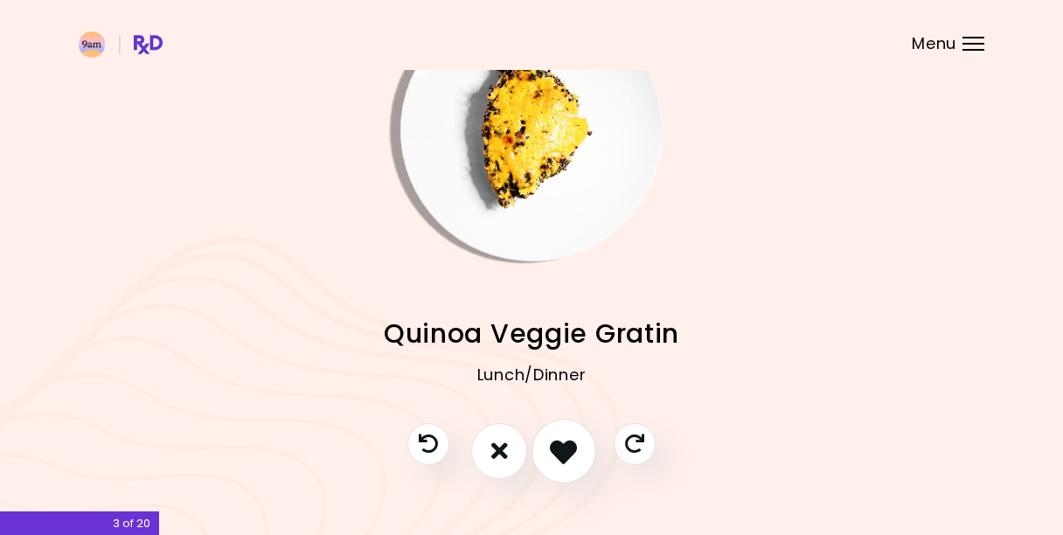
click at [577, 448] on icon "I like this recipe" at bounding box center [563, 450] width 27 height 27
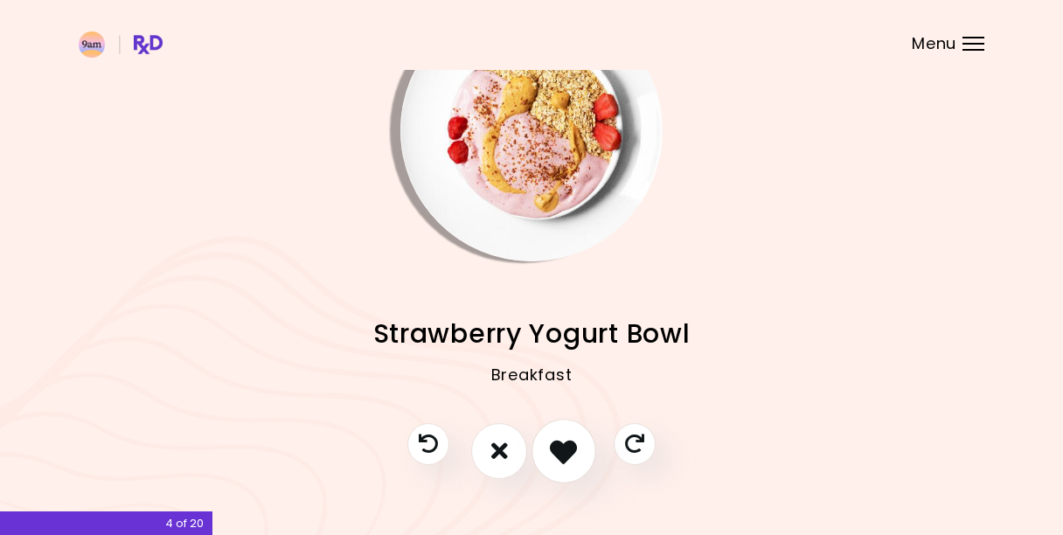
click at [556, 449] on icon "I like this recipe" at bounding box center [563, 450] width 27 height 27
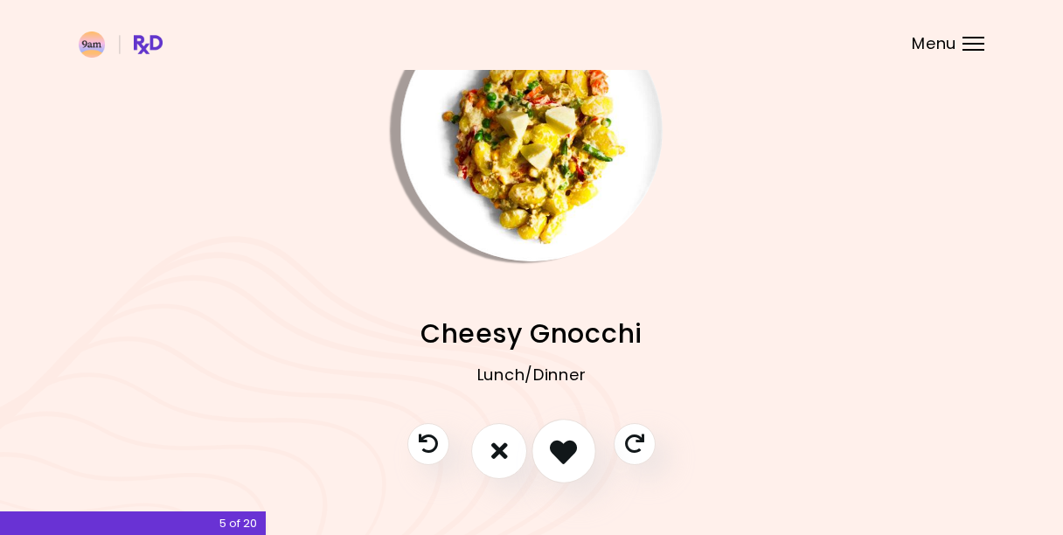
click at [558, 444] on icon "I like this recipe" at bounding box center [563, 450] width 27 height 27
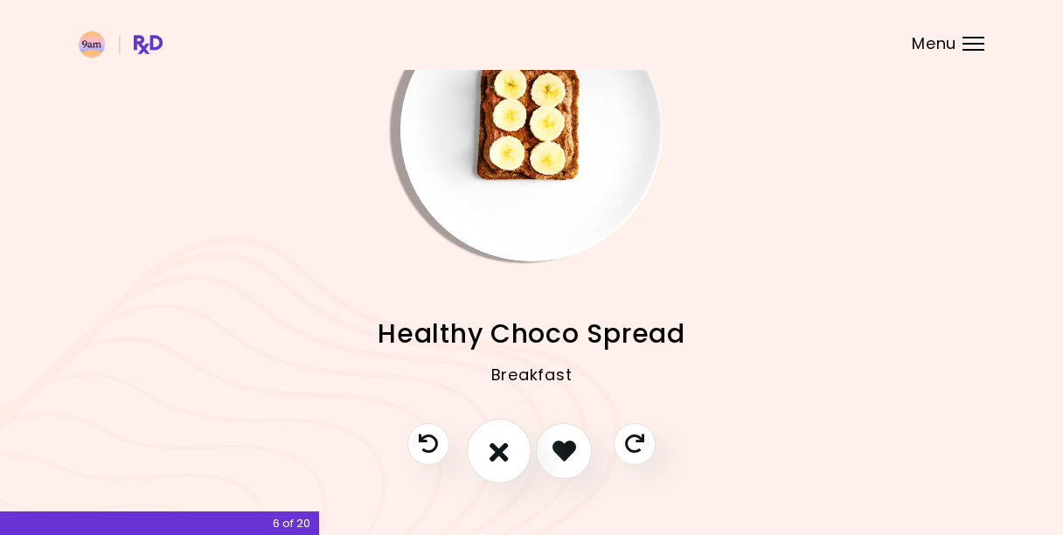
click at [499, 452] on icon "I don't like this recipe" at bounding box center [499, 450] width 19 height 27
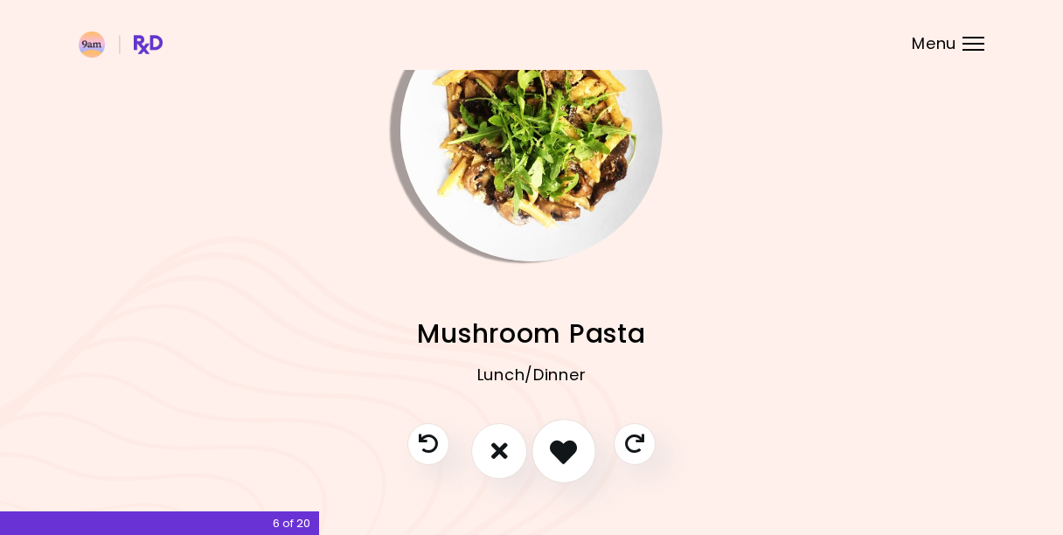
click at [565, 452] on icon "I like this recipe" at bounding box center [563, 450] width 27 height 27
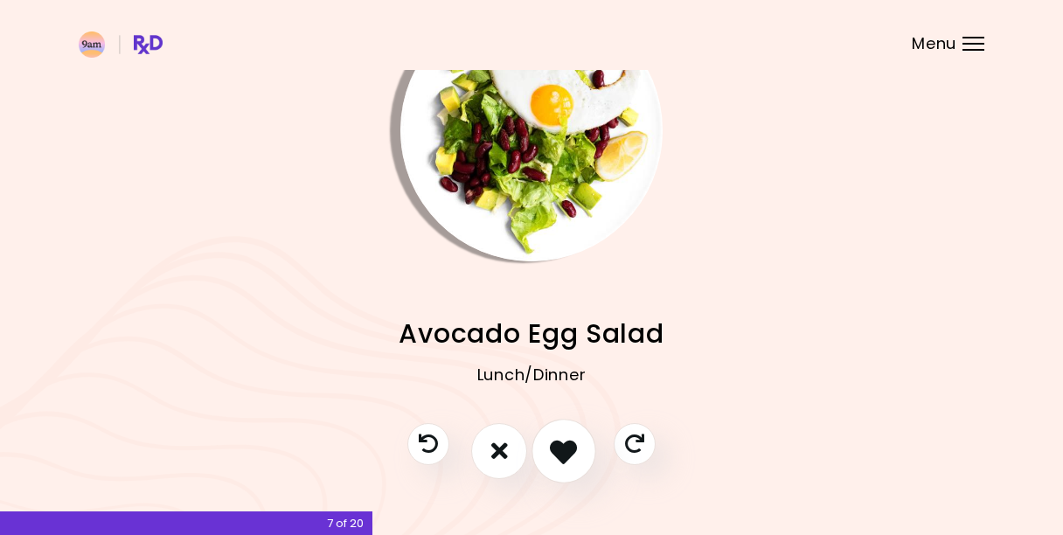
click at [551, 454] on icon "I like this recipe" at bounding box center [563, 450] width 27 height 27
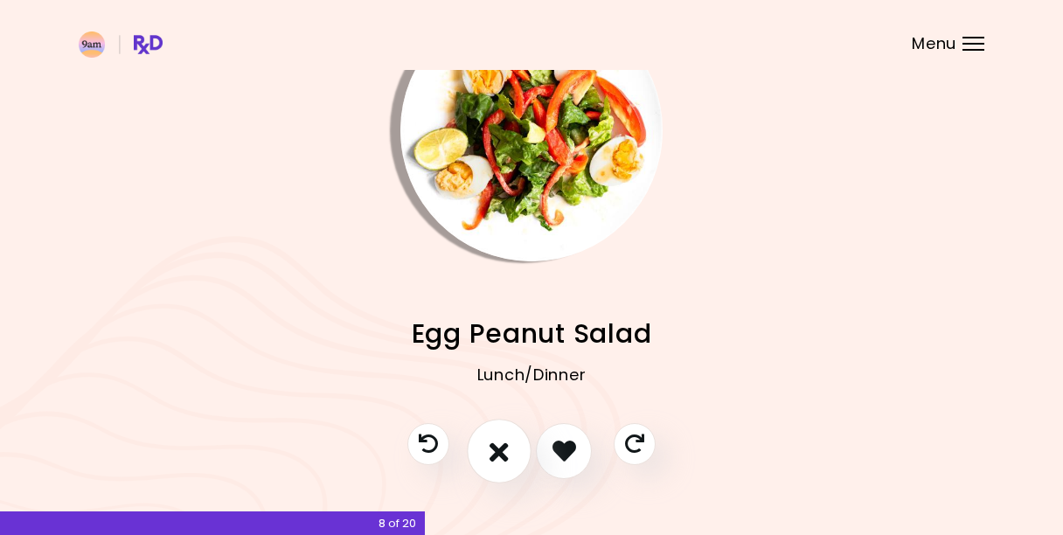
click at [500, 449] on icon "I don't like this recipe" at bounding box center [499, 450] width 19 height 27
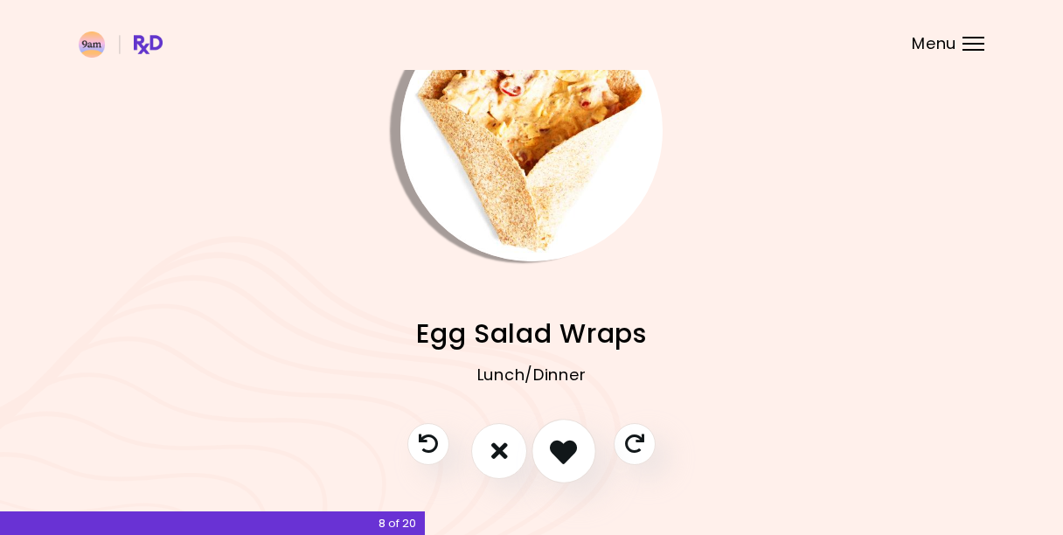
click at [556, 456] on icon "I like this recipe" at bounding box center [563, 450] width 27 height 27
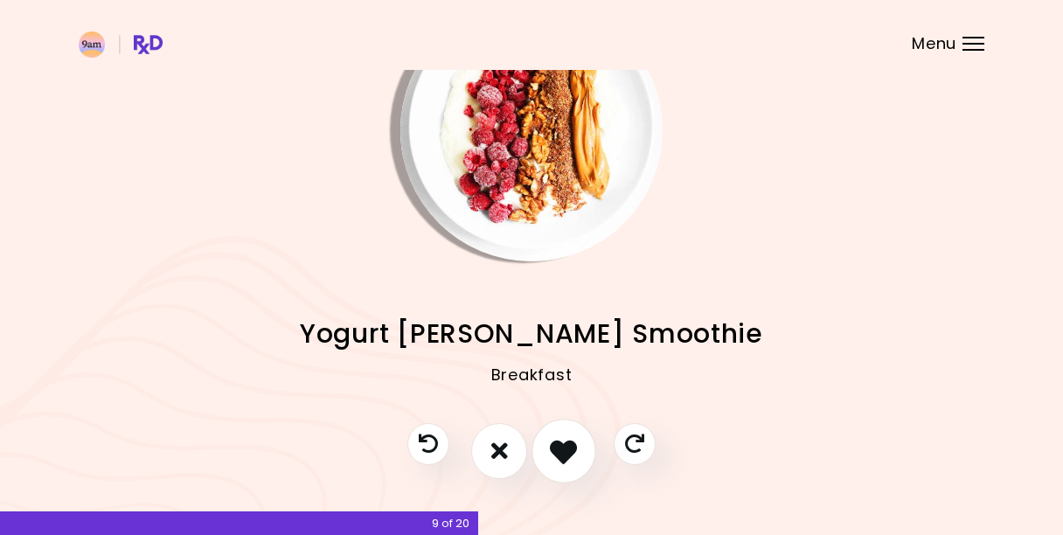
click at [559, 453] on icon "I like this recipe" at bounding box center [563, 450] width 27 height 27
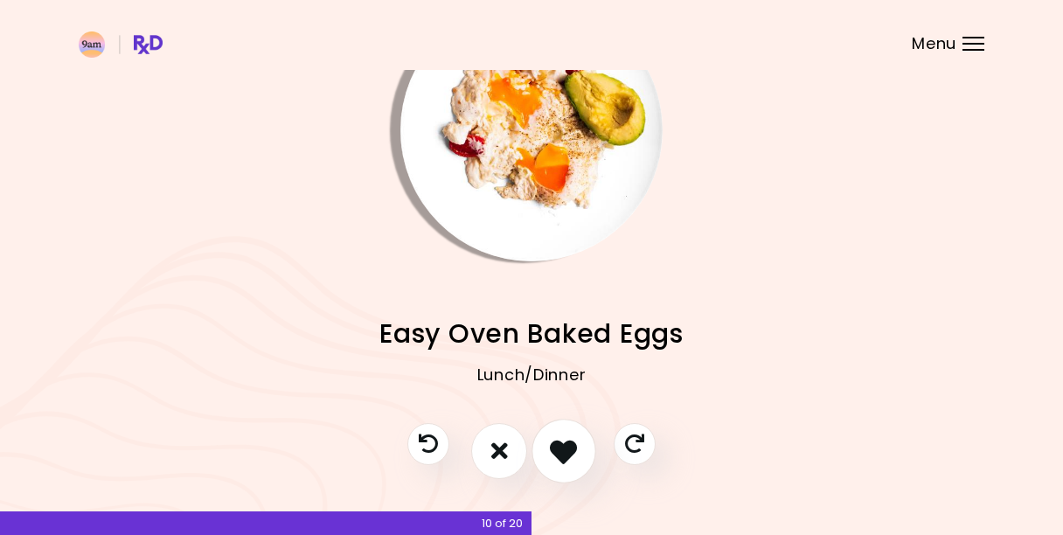
click at [560, 453] on icon "I like this recipe" at bounding box center [563, 450] width 27 height 27
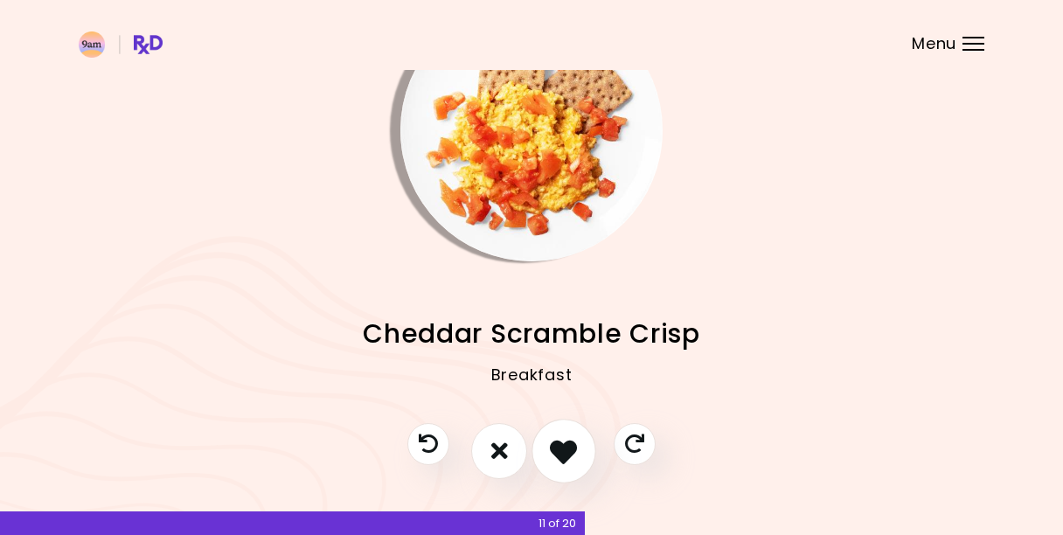
click at [551, 449] on icon "I like this recipe" at bounding box center [563, 450] width 27 height 27
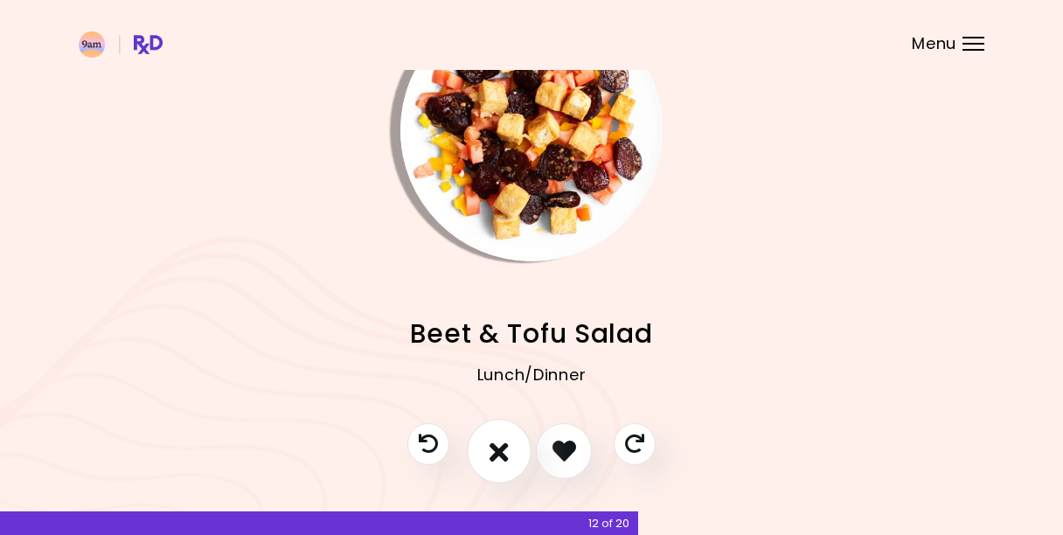
click at [512, 453] on button "I don't like this recipe" at bounding box center [499, 451] width 65 height 65
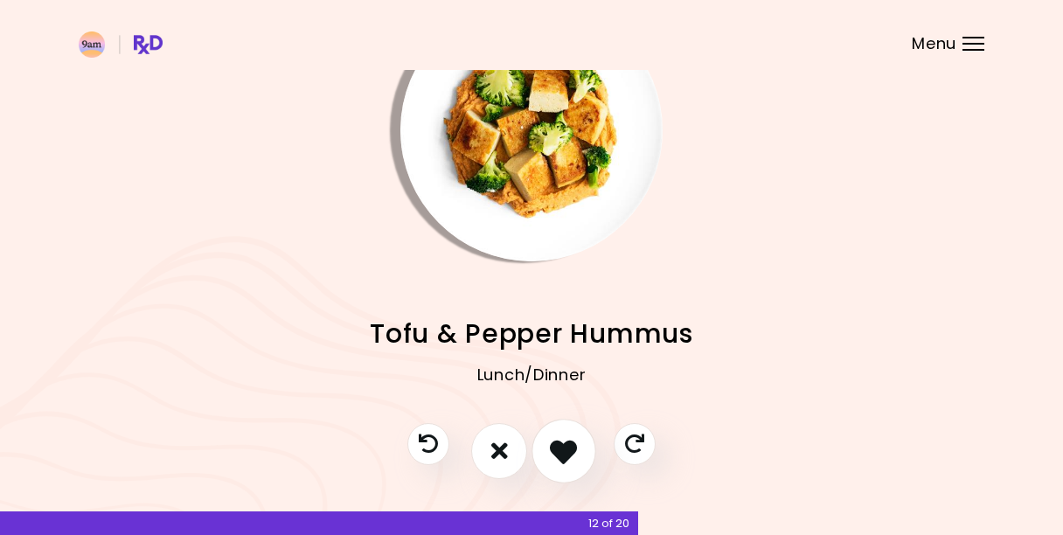
click at [555, 450] on icon "I like this recipe" at bounding box center [563, 450] width 27 height 27
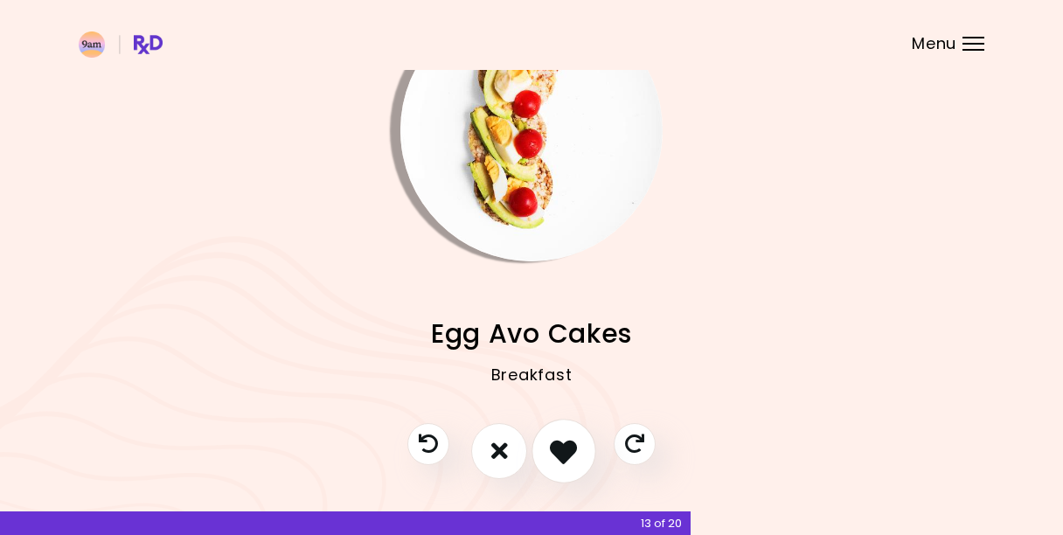
click at [564, 435] on button "I like this recipe" at bounding box center [564, 451] width 65 height 65
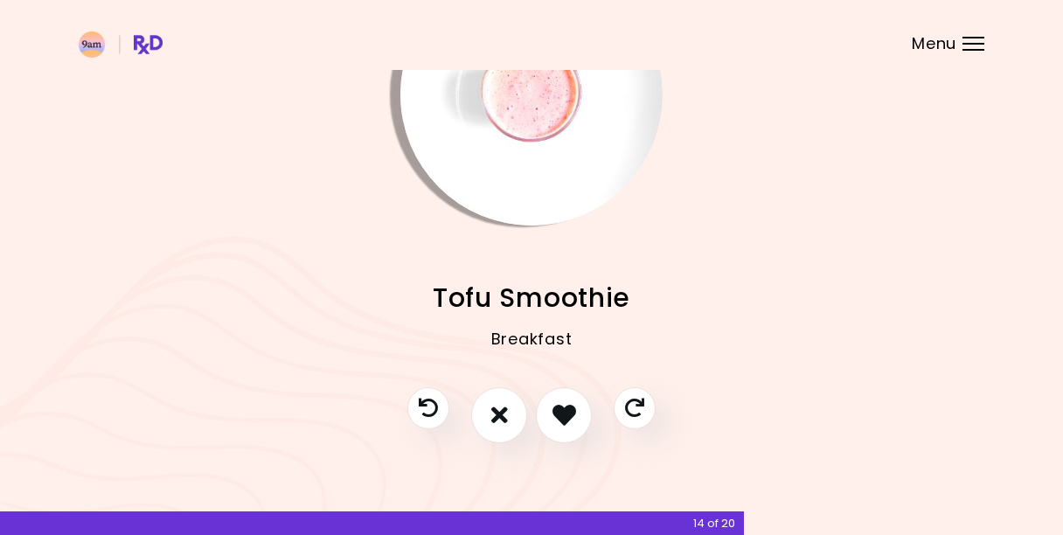
scroll to position [110, 0]
click at [488, 417] on button "I don't like this recipe" at bounding box center [499, 416] width 65 height 65
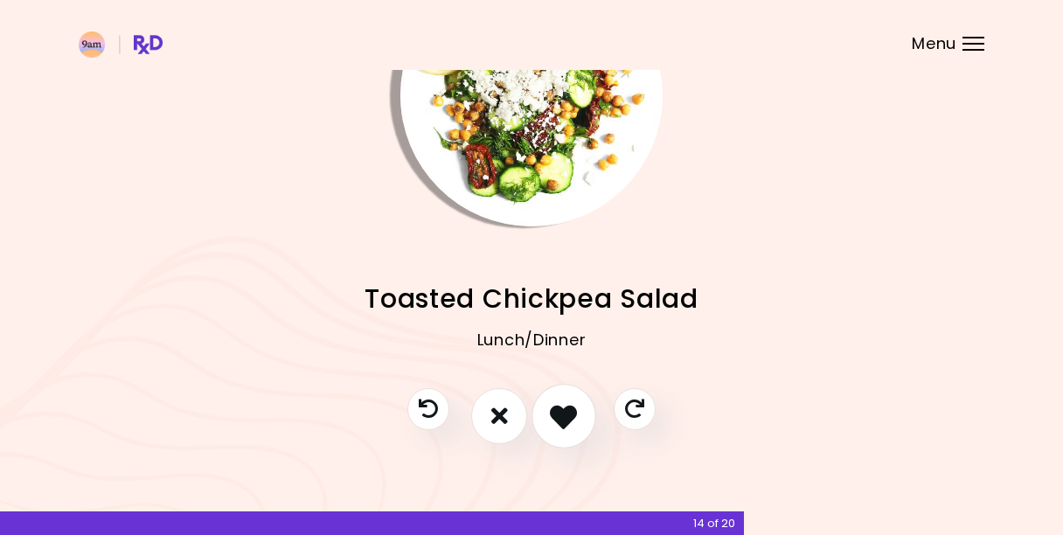
click at [556, 406] on icon "I like this recipe" at bounding box center [563, 415] width 27 height 27
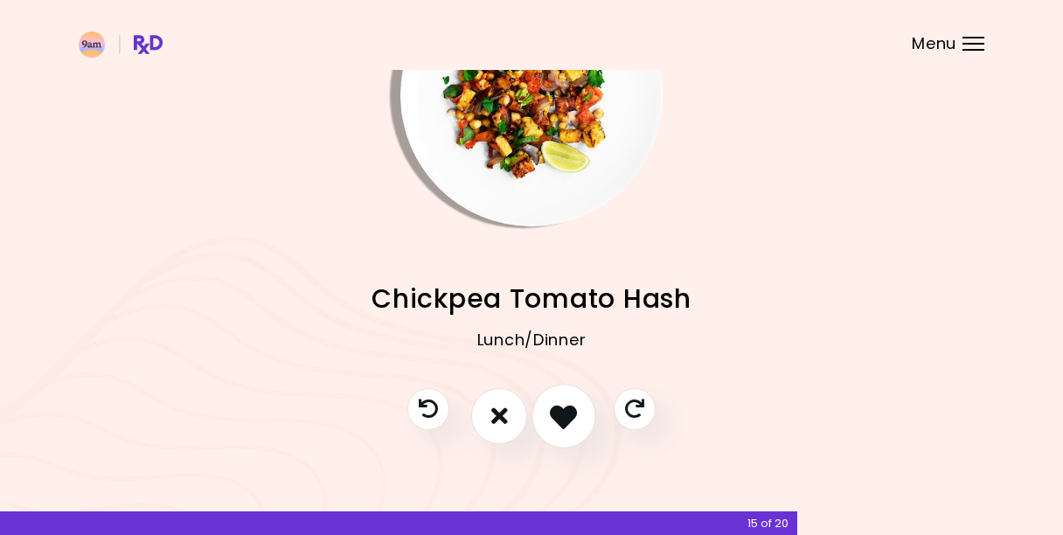
click at [565, 409] on icon "I like this recipe" at bounding box center [563, 415] width 27 height 27
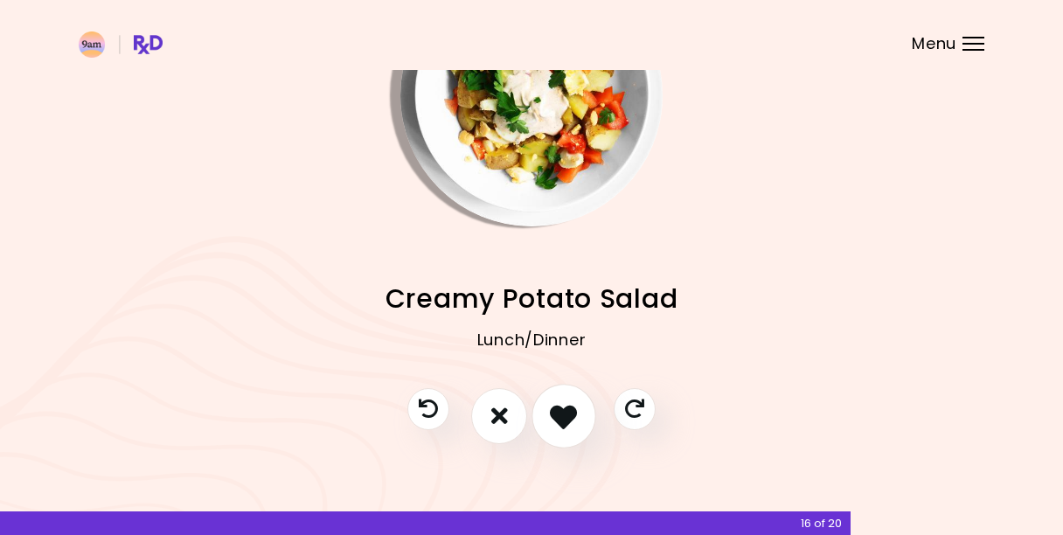
click at [565, 409] on icon "I like this recipe" at bounding box center [563, 415] width 27 height 27
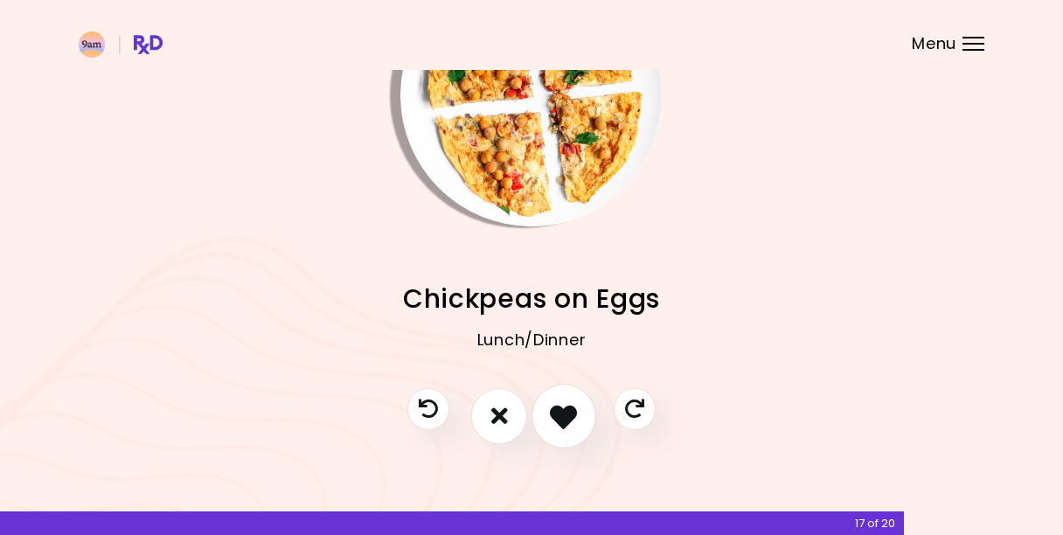
click at [554, 411] on icon "I like this recipe" at bounding box center [563, 415] width 27 height 27
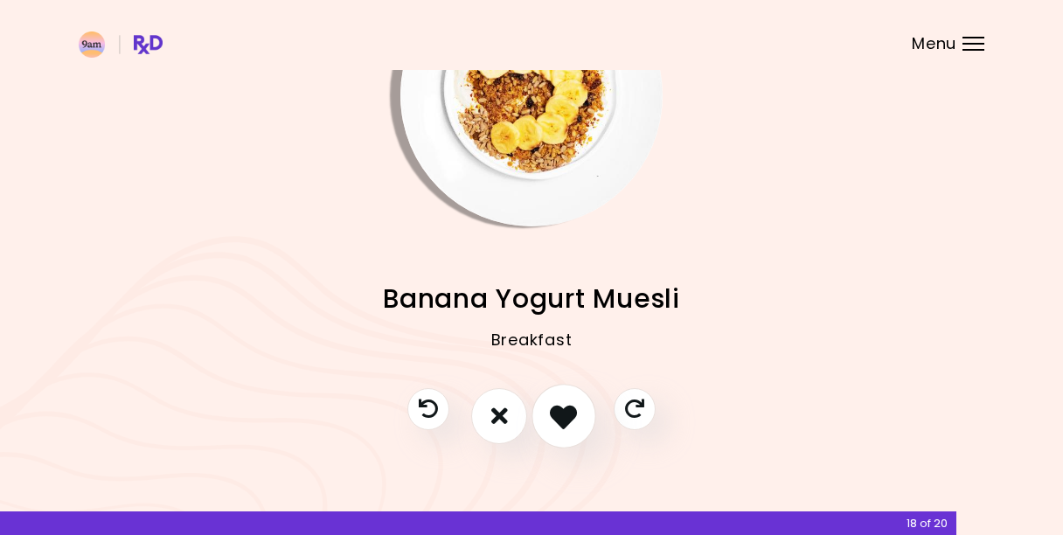
click at [554, 415] on icon "I like this recipe" at bounding box center [563, 415] width 27 height 27
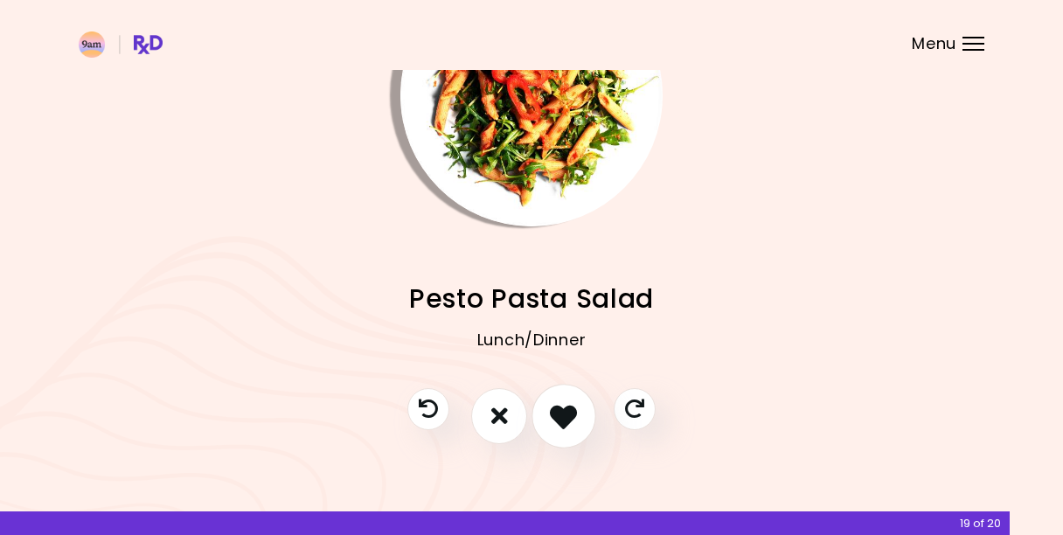
click at [554, 415] on icon "I like this recipe" at bounding box center [563, 415] width 27 height 27
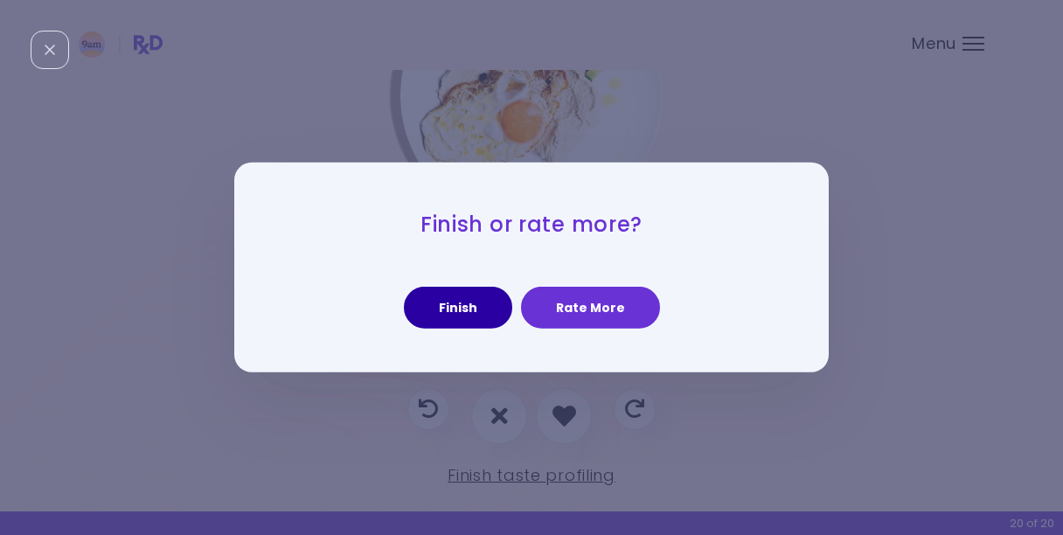
click at [474, 305] on button "Finish" at bounding box center [458, 308] width 108 height 42
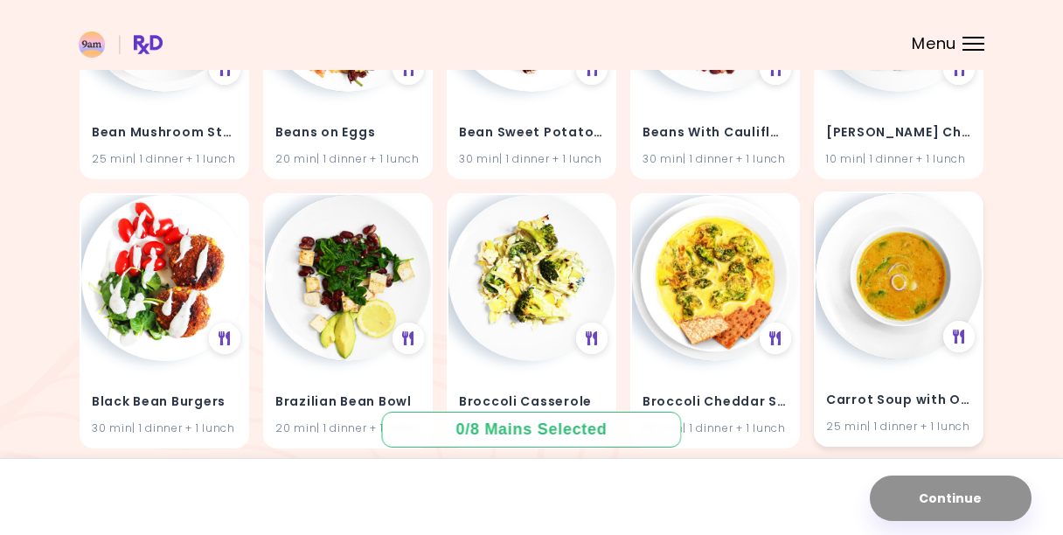
scroll to position [938, 0]
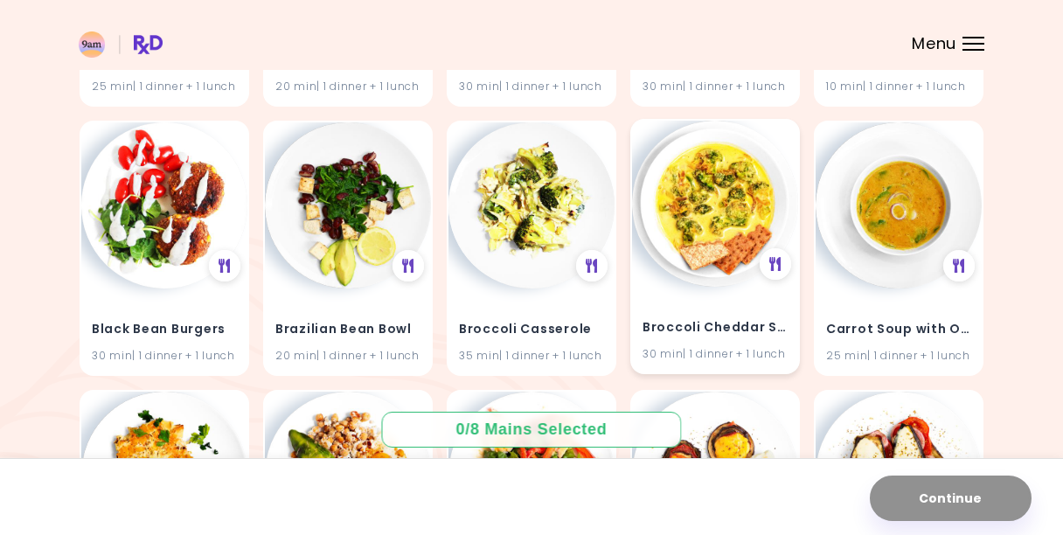
click at [734, 272] on img at bounding box center [715, 204] width 166 height 166
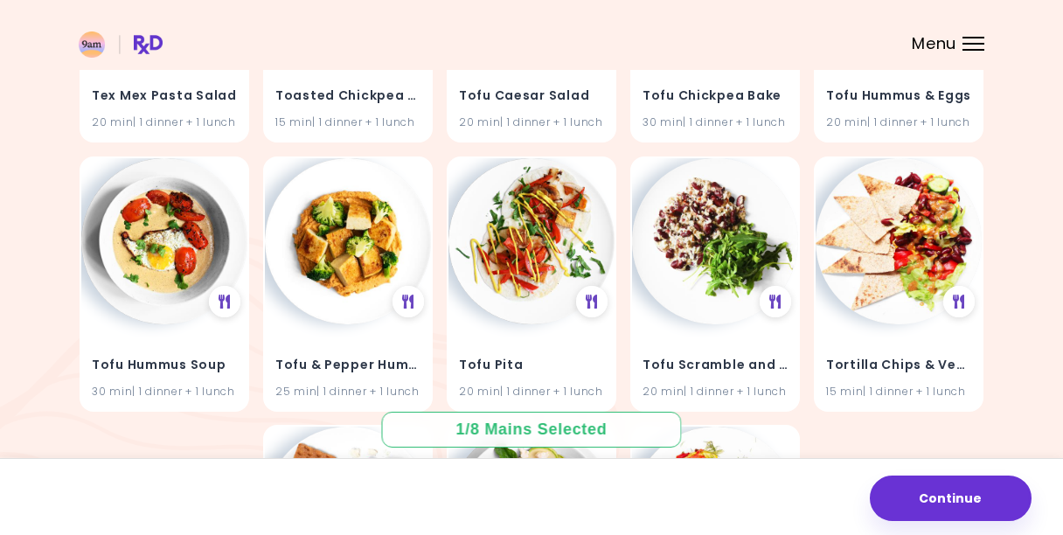
scroll to position [2503, 0]
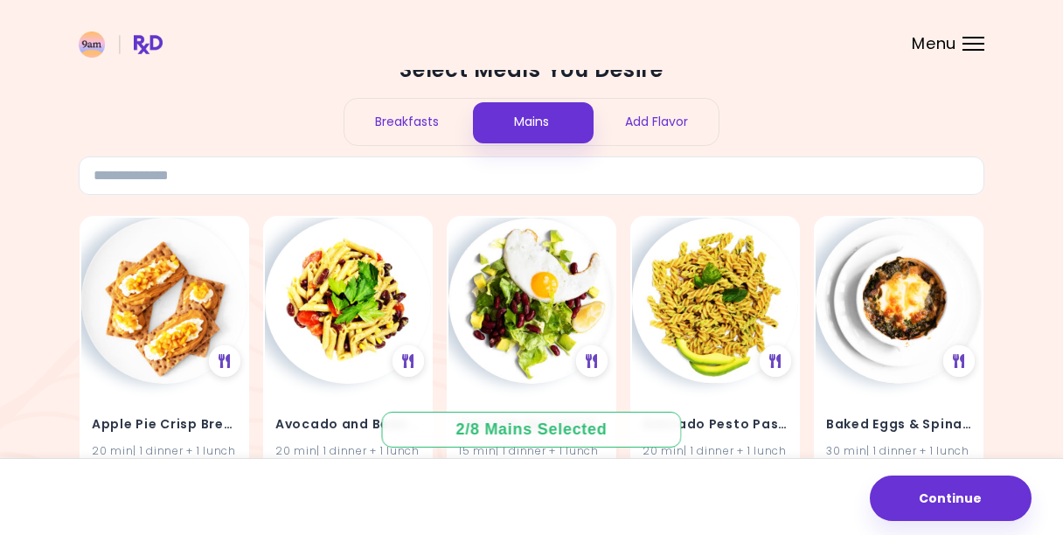
scroll to position [125, 0]
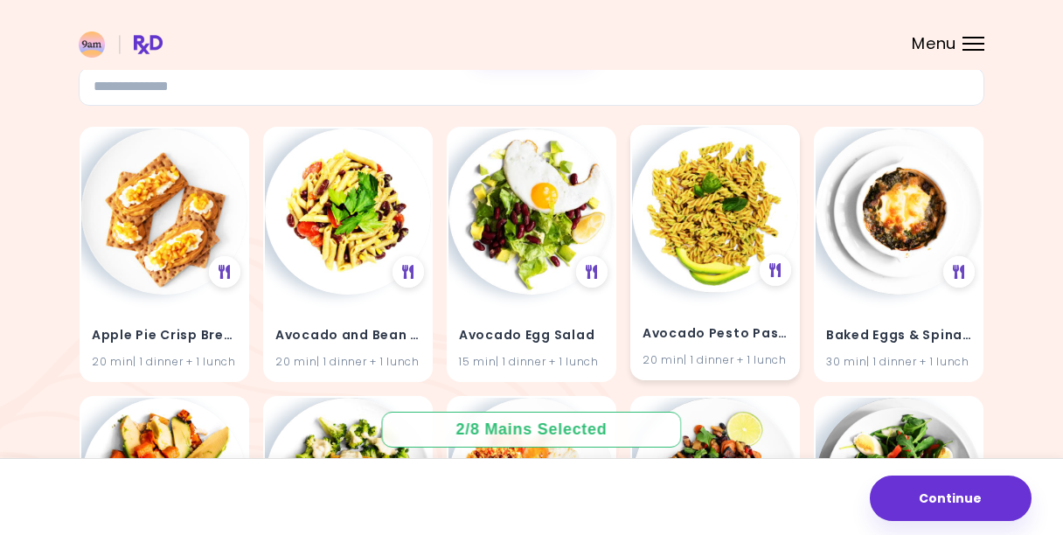
click at [741, 252] on img at bounding box center [715, 210] width 166 height 166
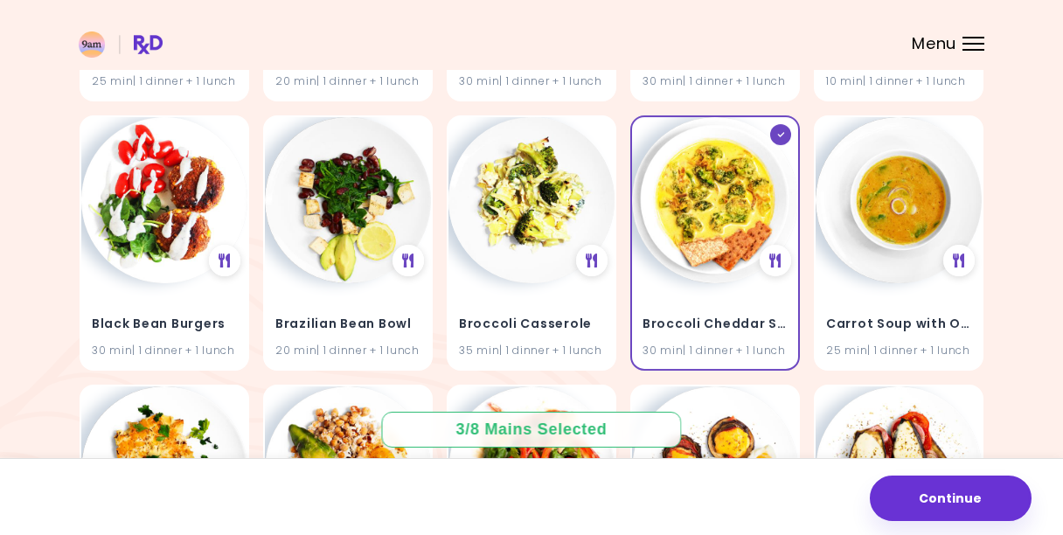
scroll to position [1076, 0]
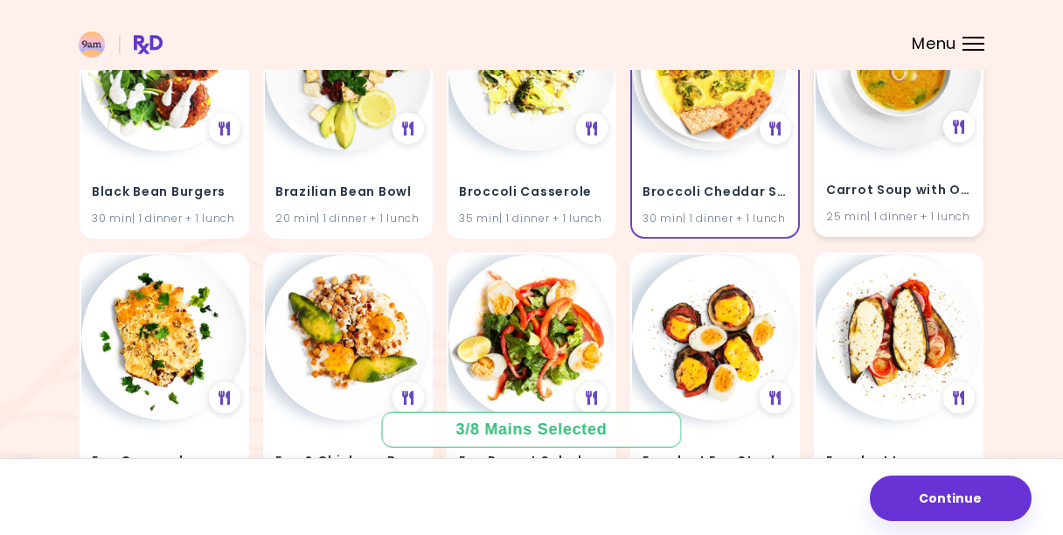
click at [918, 150] on img at bounding box center [899, 66] width 166 height 166
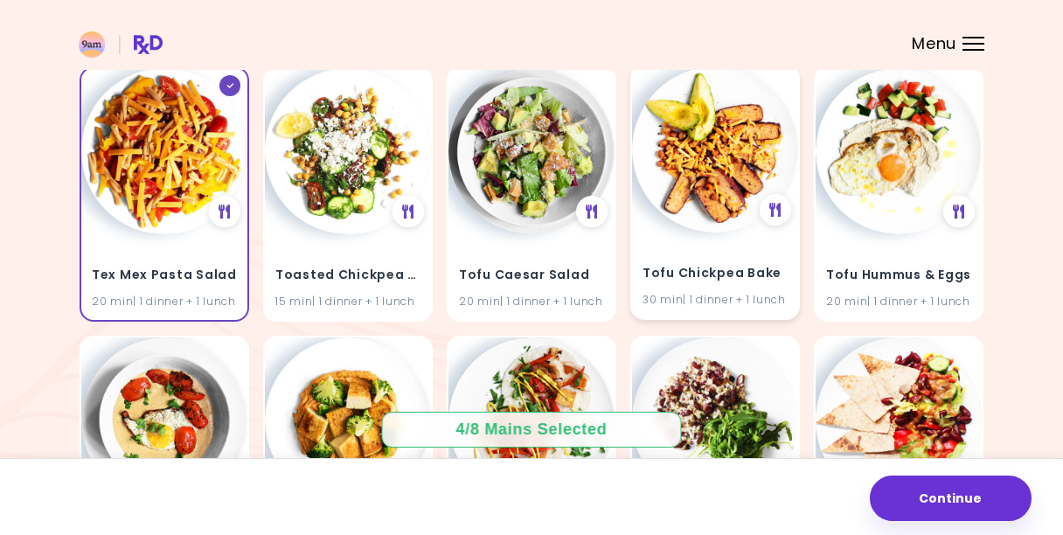
scroll to position [2366, 0]
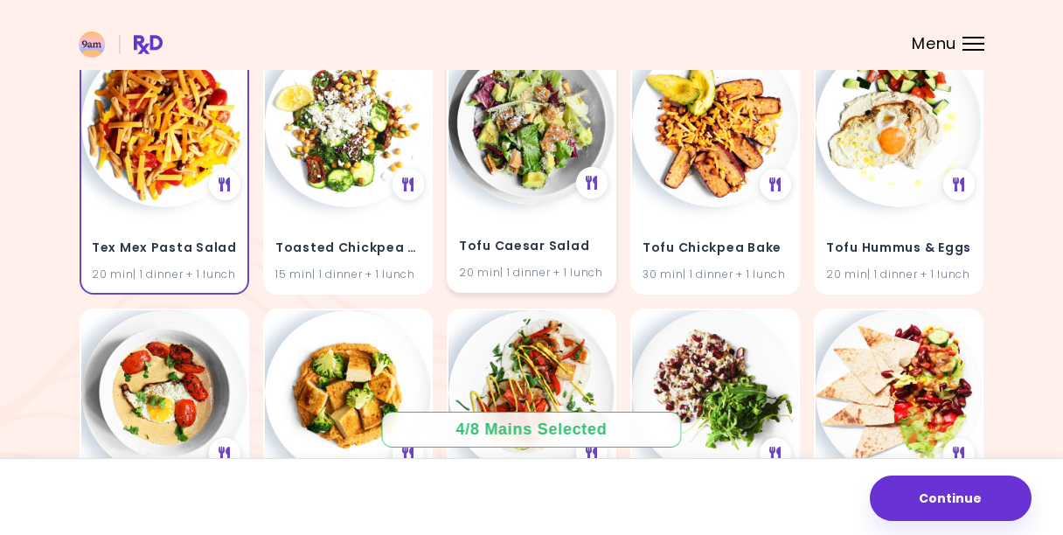
click at [569, 205] on img at bounding box center [532, 122] width 166 height 166
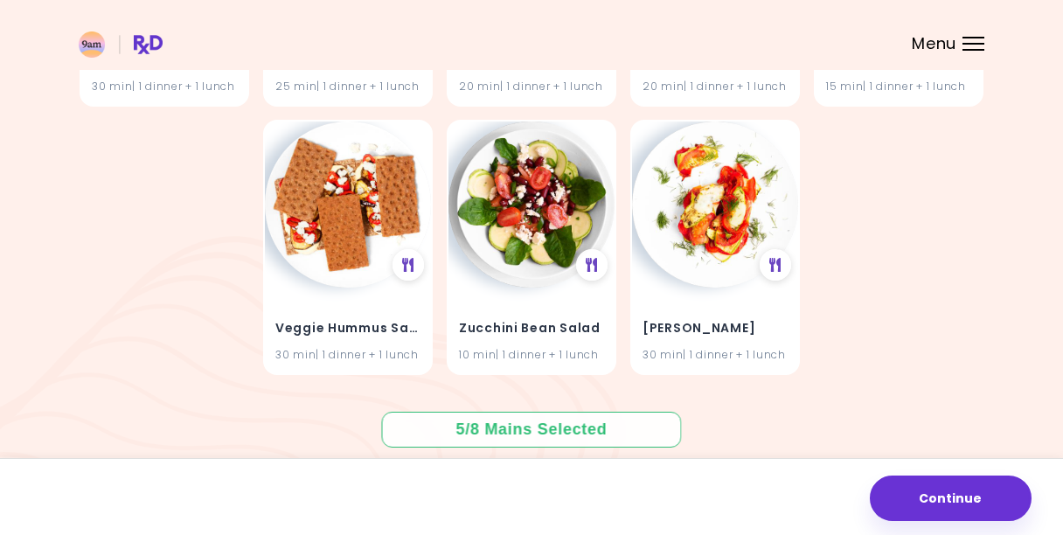
scroll to position [2996, 0]
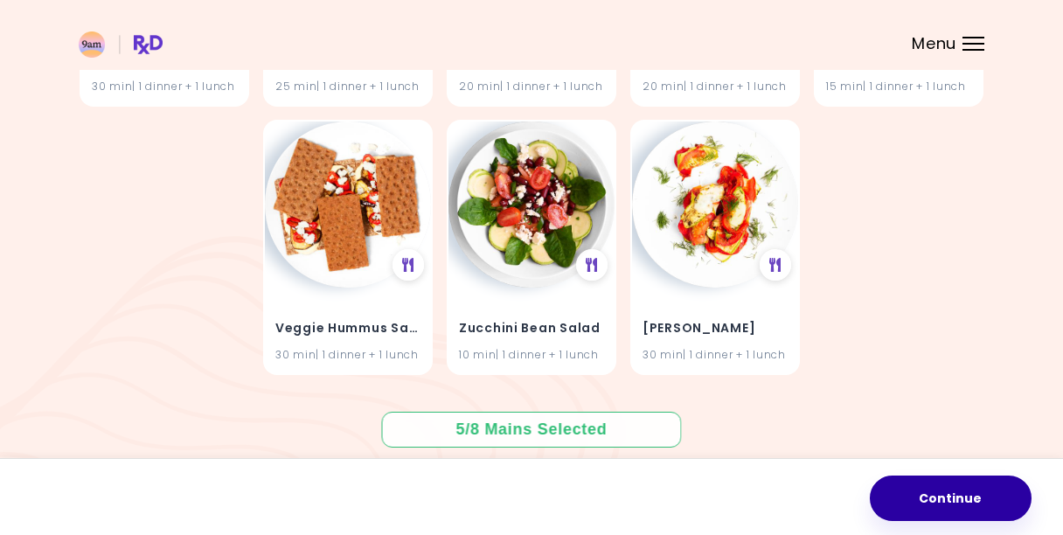
click at [938, 491] on button "Continue" at bounding box center [951, 498] width 162 height 45
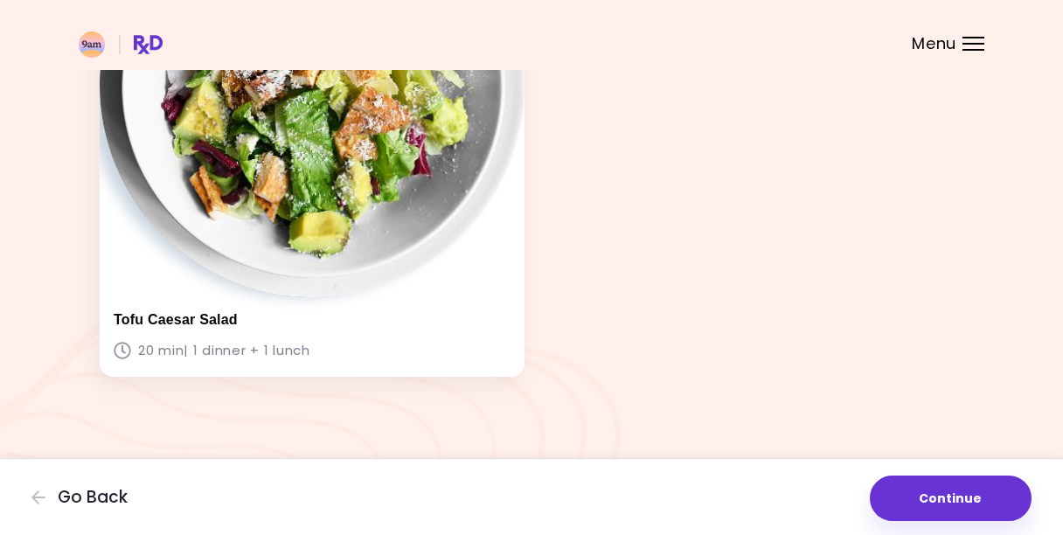
scroll to position [1330, 0]
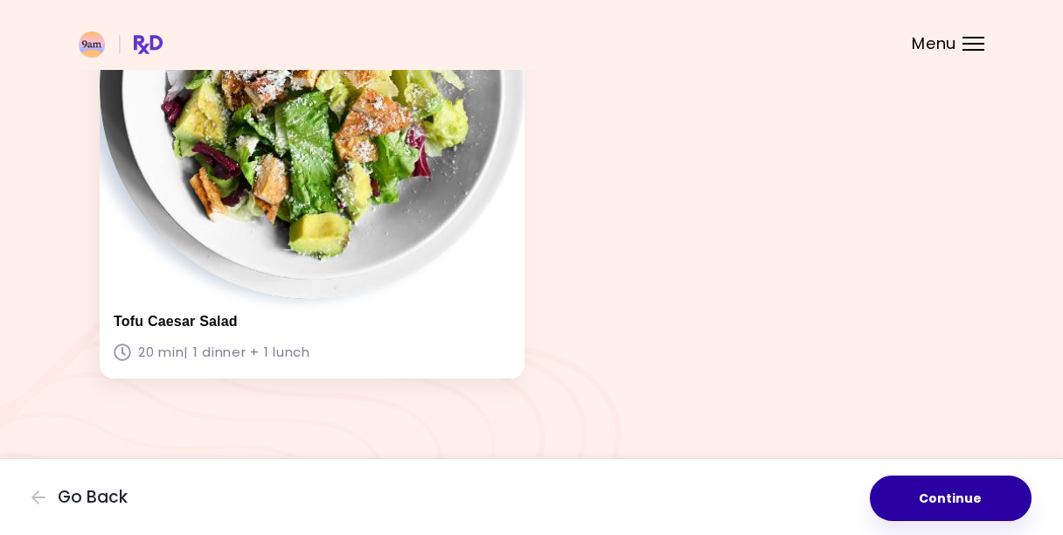
click at [959, 491] on button "Continue" at bounding box center [951, 498] width 162 height 45
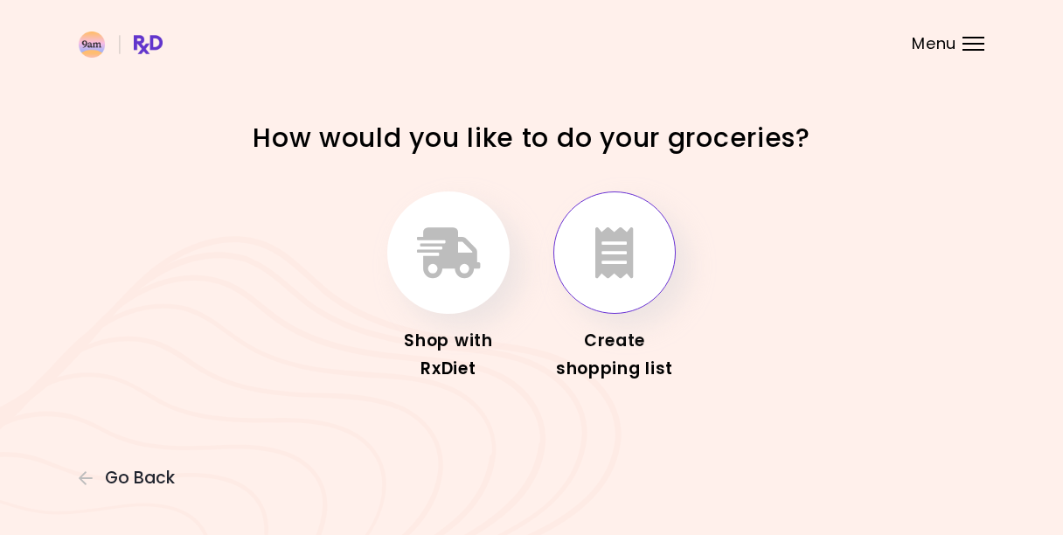
click at [646, 256] on button "button" at bounding box center [615, 252] width 122 height 122
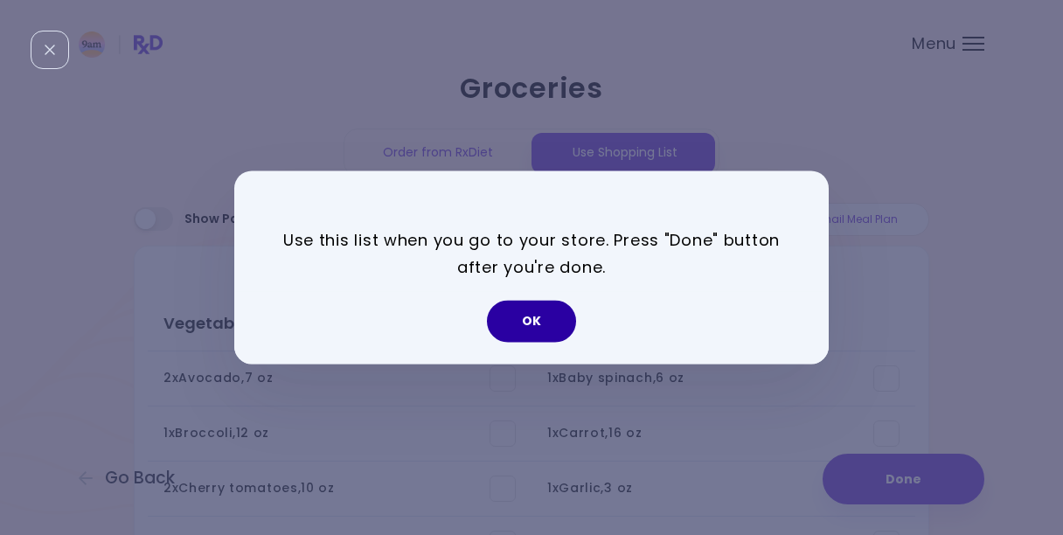
click at [557, 324] on button "OK" at bounding box center [531, 322] width 89 height 42
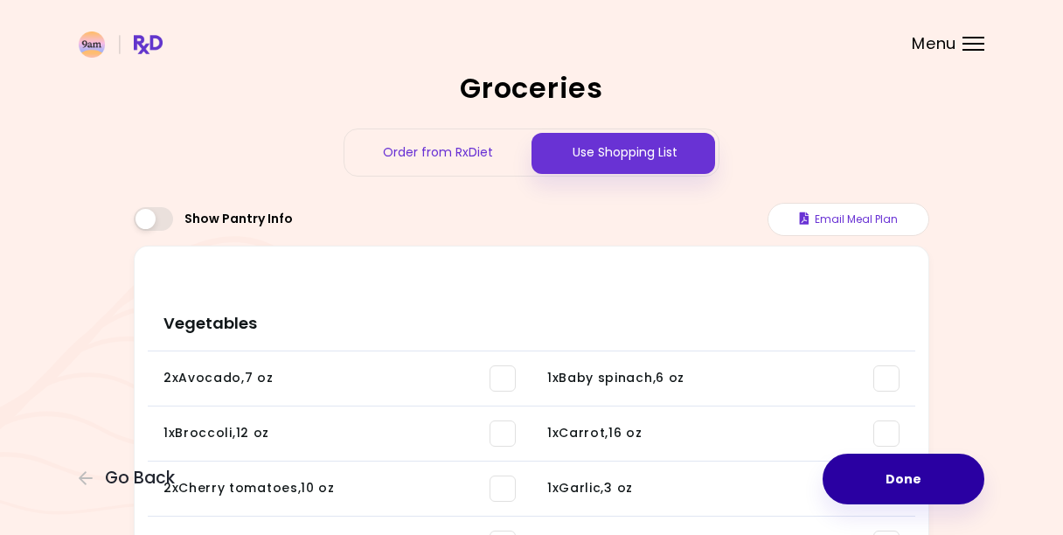
click at [925, 475] on button "Done" at bounding box center [904, 479] width 162 height 51
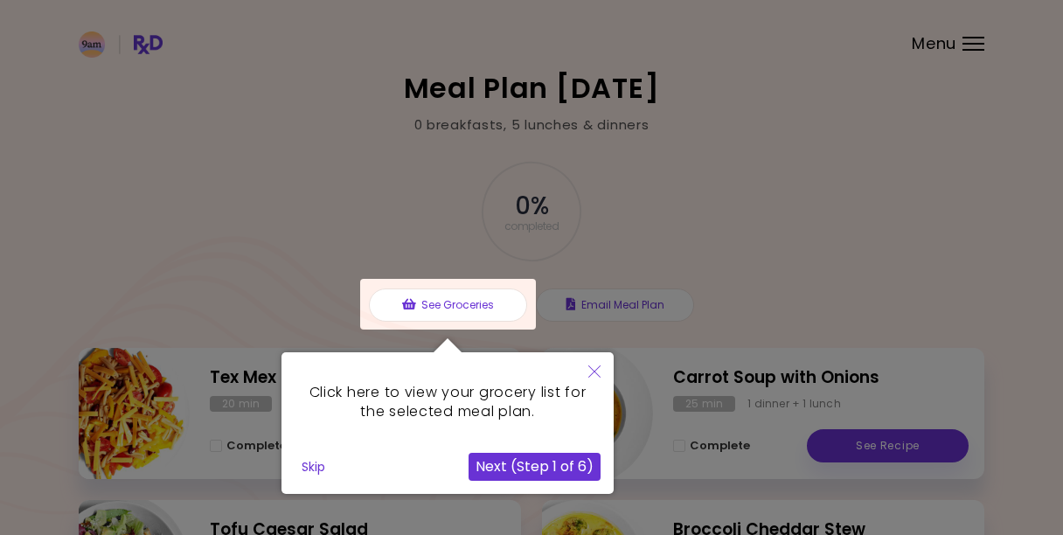
click at [567, 463] on button "Next (Step 1 of 6)" at bounding box center [535, 467] width 132 height 28
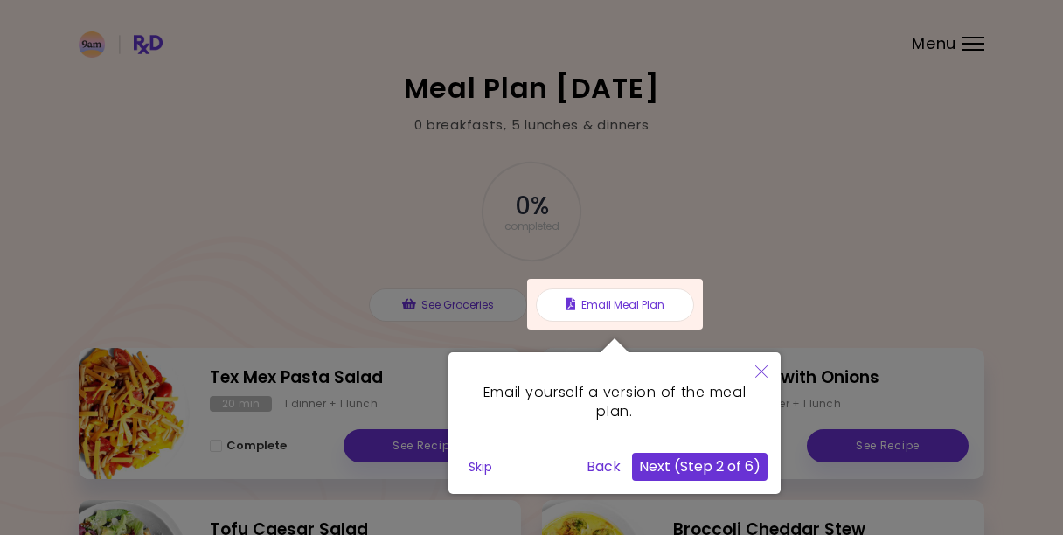
click at [700, 459] on button "Next (Step 2 of 6)" at bounding box center [700, 467] width 136 height 28
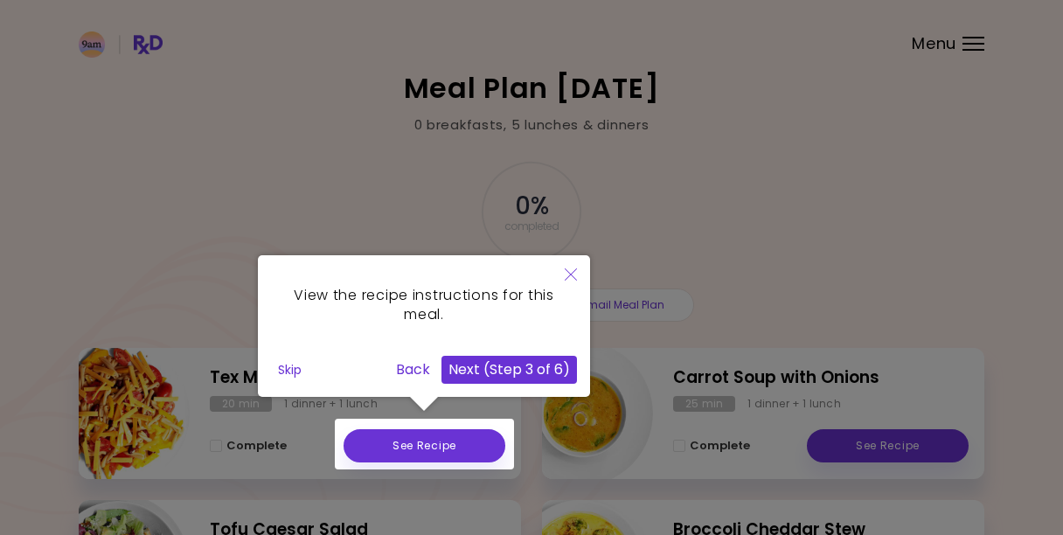
click at [567, 276] on icon "Close" at bounding box center [571, 274] width 12 height 12
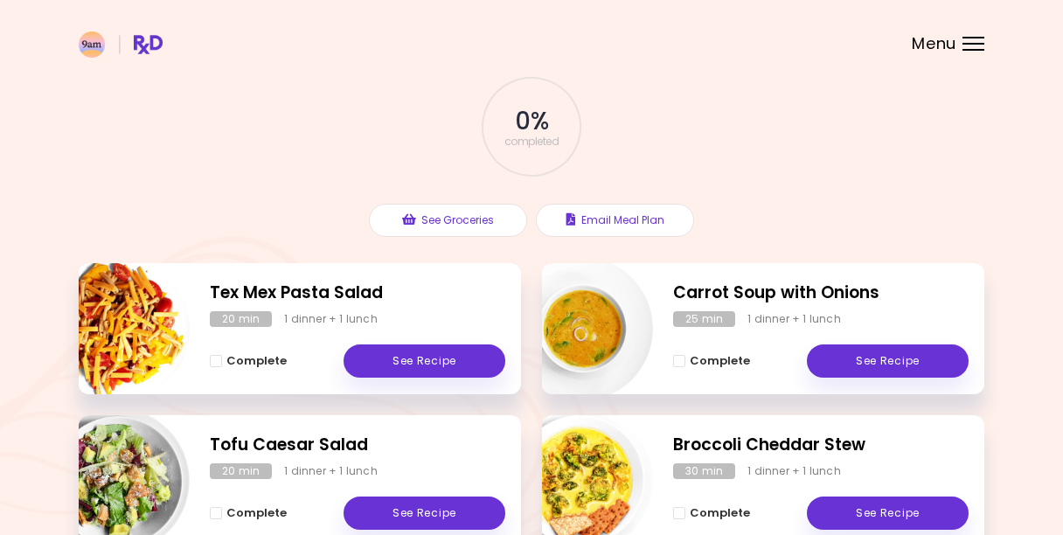
scroll to position [87, 0]
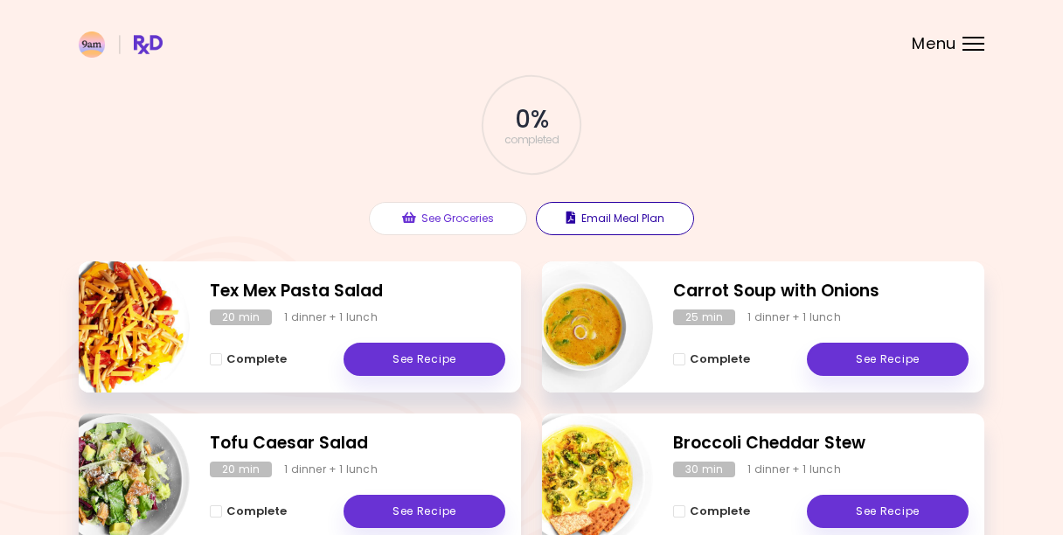
click at [641, 224] on button "Email Meal Plan" at bounding box center [615, 218] width 158 height 33
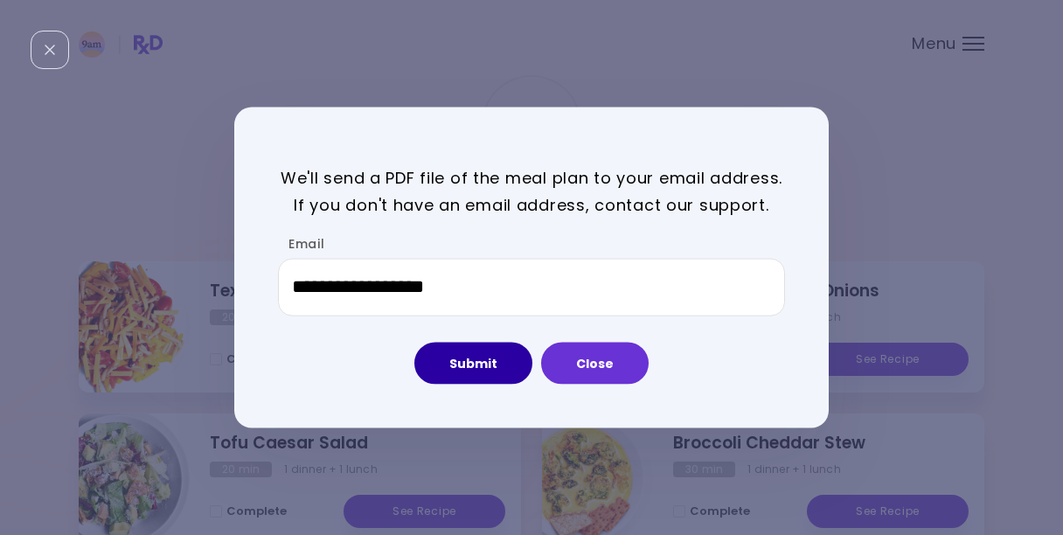
click at [482, 373] on button "Submit" at bounding box center [473, 363] width 118 height 42
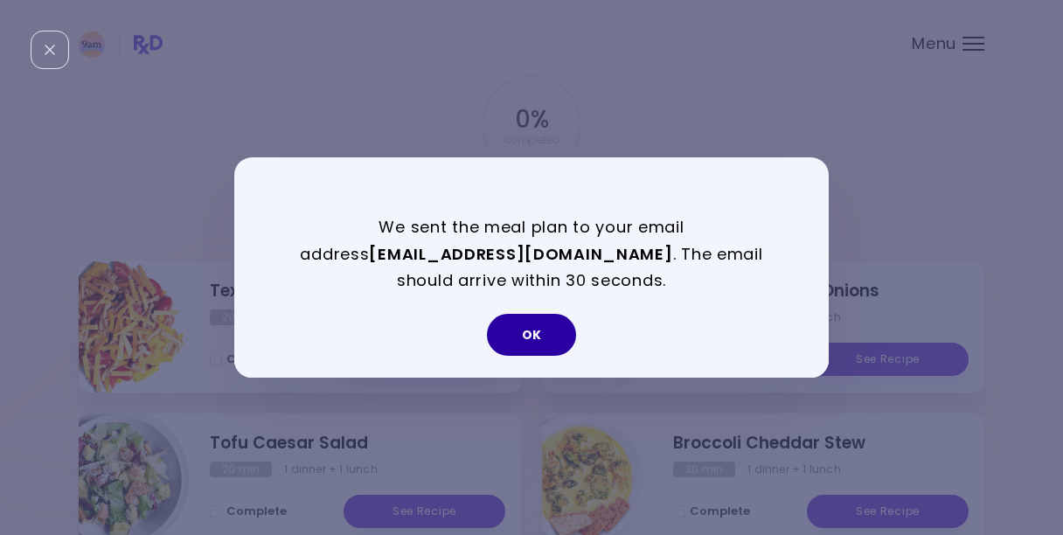
click at [558, 342] on button "OK" at bounding box center [531, 335] width 89 height 42
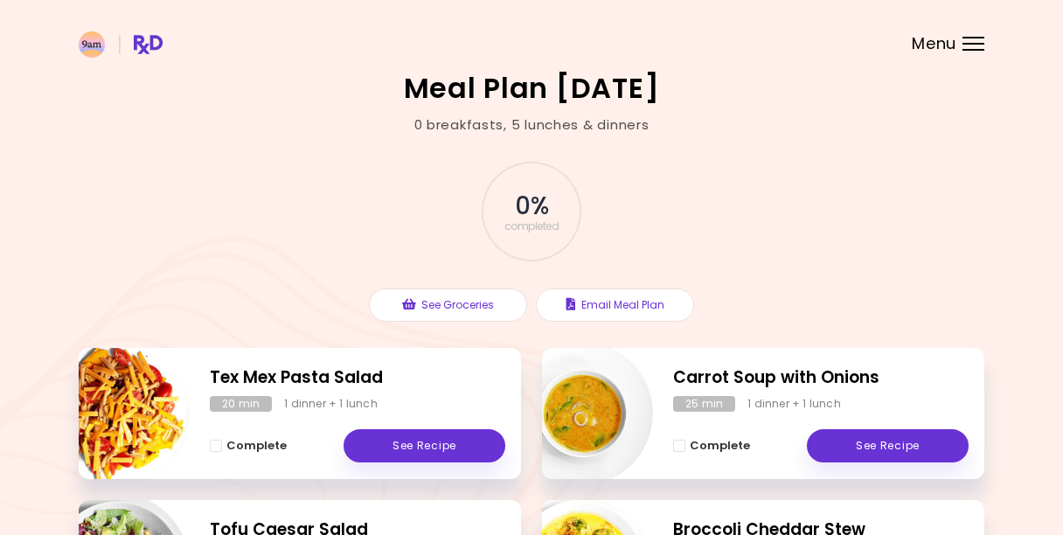
scroll to position [0, 0]
click at [969, 47] on div "Menu" at bounding box center [974, 44] width 22 height 14
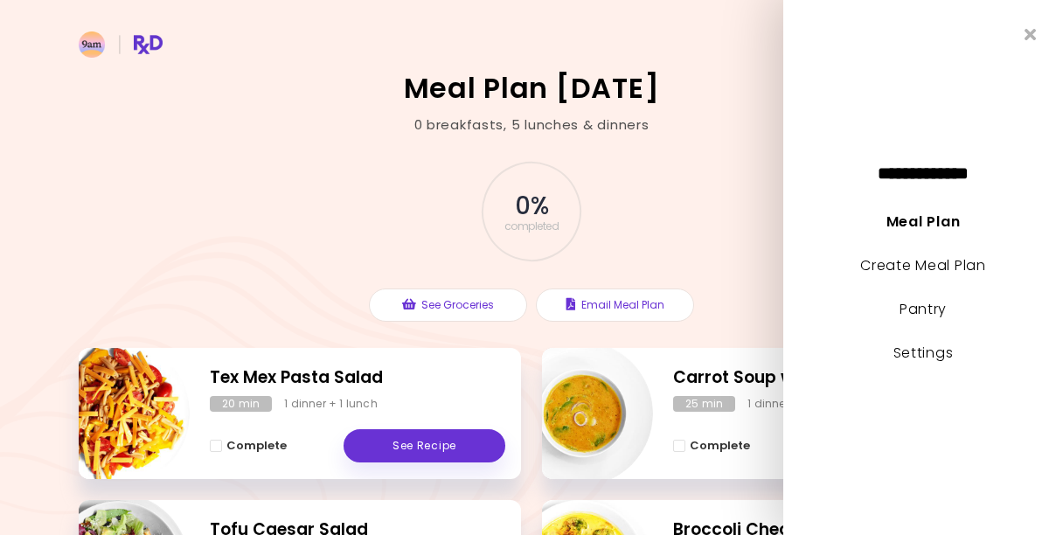
click at [759, 243] on div "0 % completed" at bounding box center [531, 211] width 525 height 119
